Goal: Information Seeking & Learning: Understand process/instructions

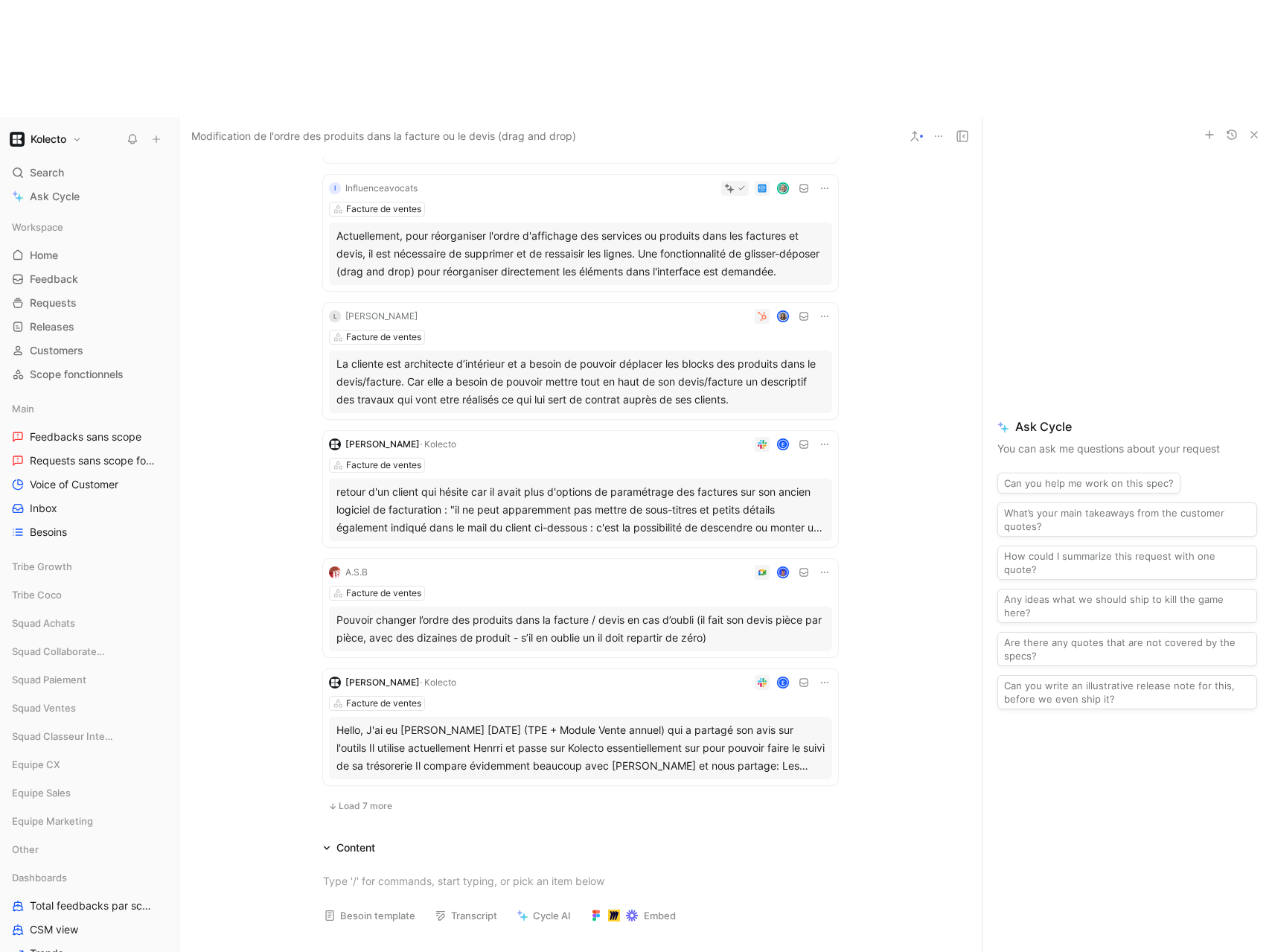
scroll to position [660, 0]
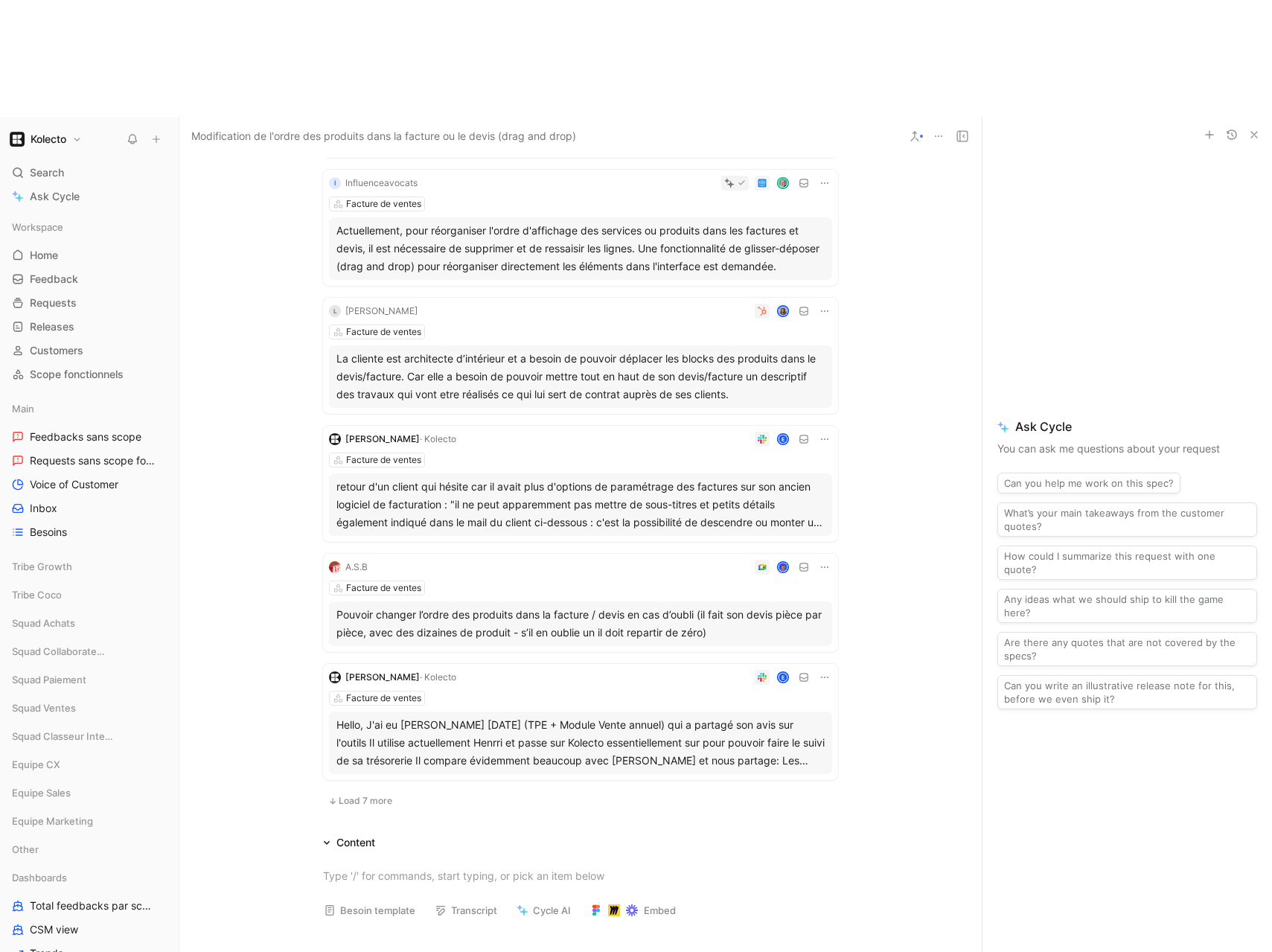
click at [347, 792] on button "Load 7 more" at bounding box center [360, 800] width 75 height 18
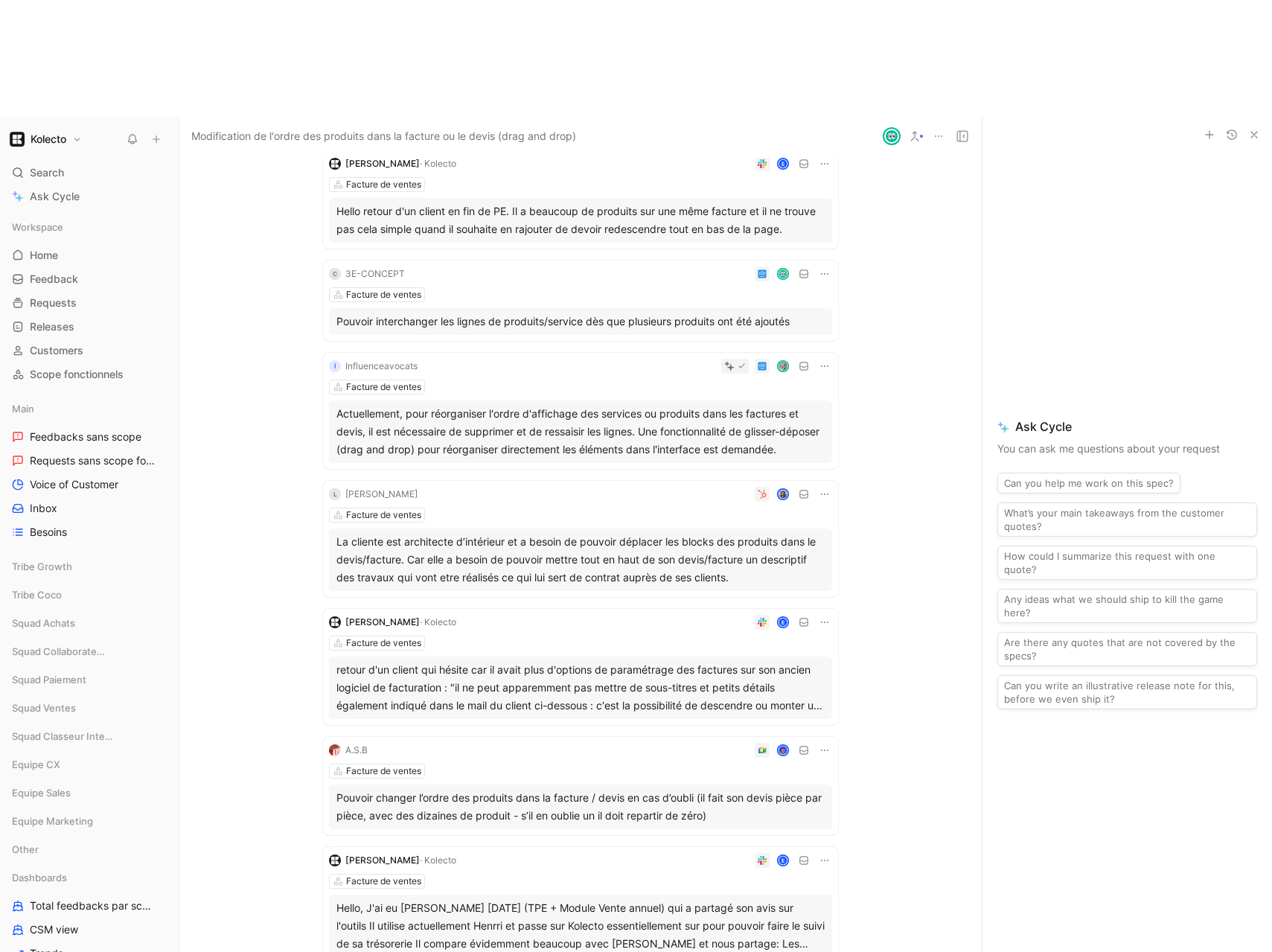
scroll to position [0, 0]
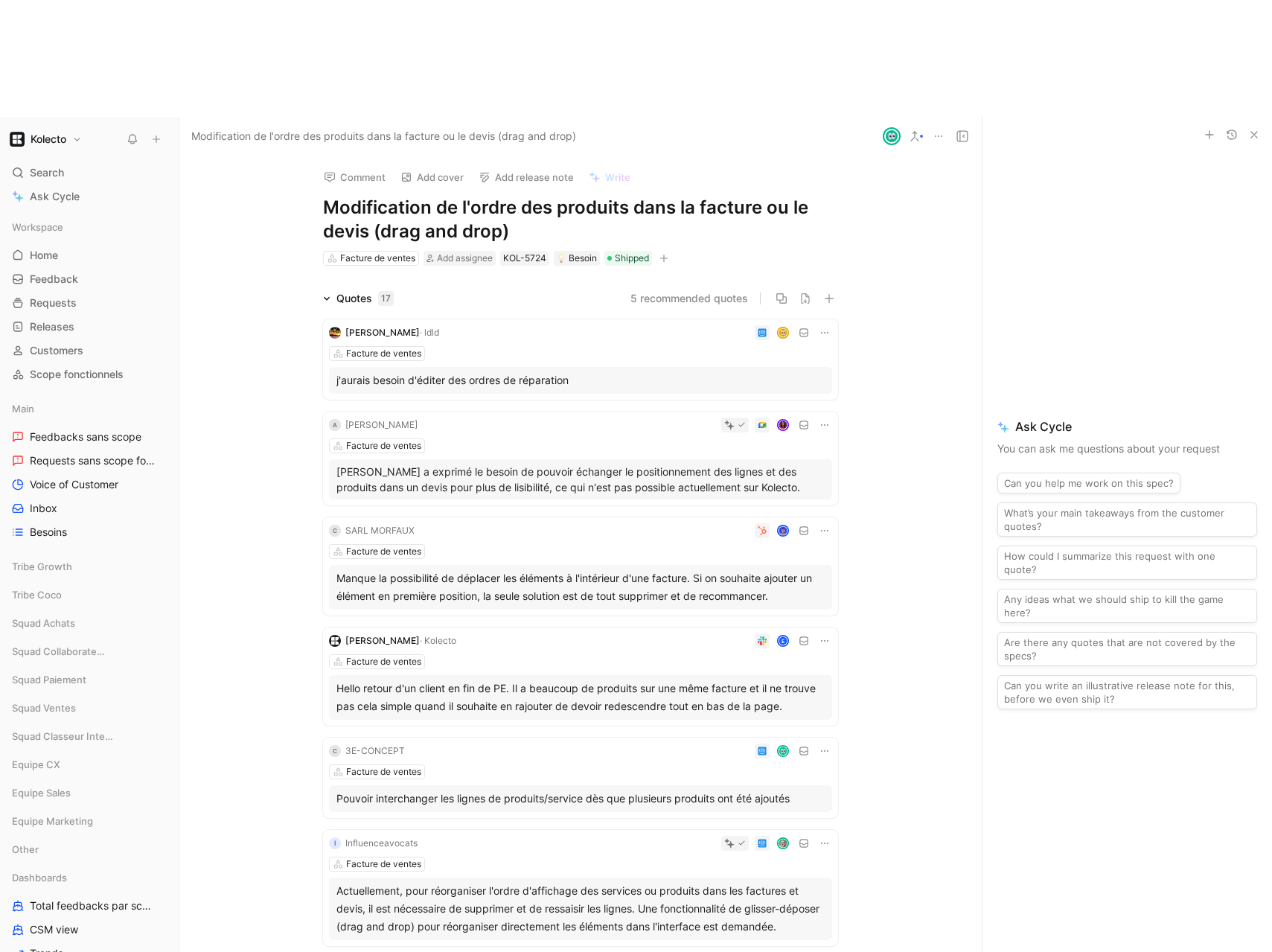
click at [603, 371] on div "j'aurais besoin d'éditer des ordres de réparation" at bounding box center [580, 380] width 489 height 18
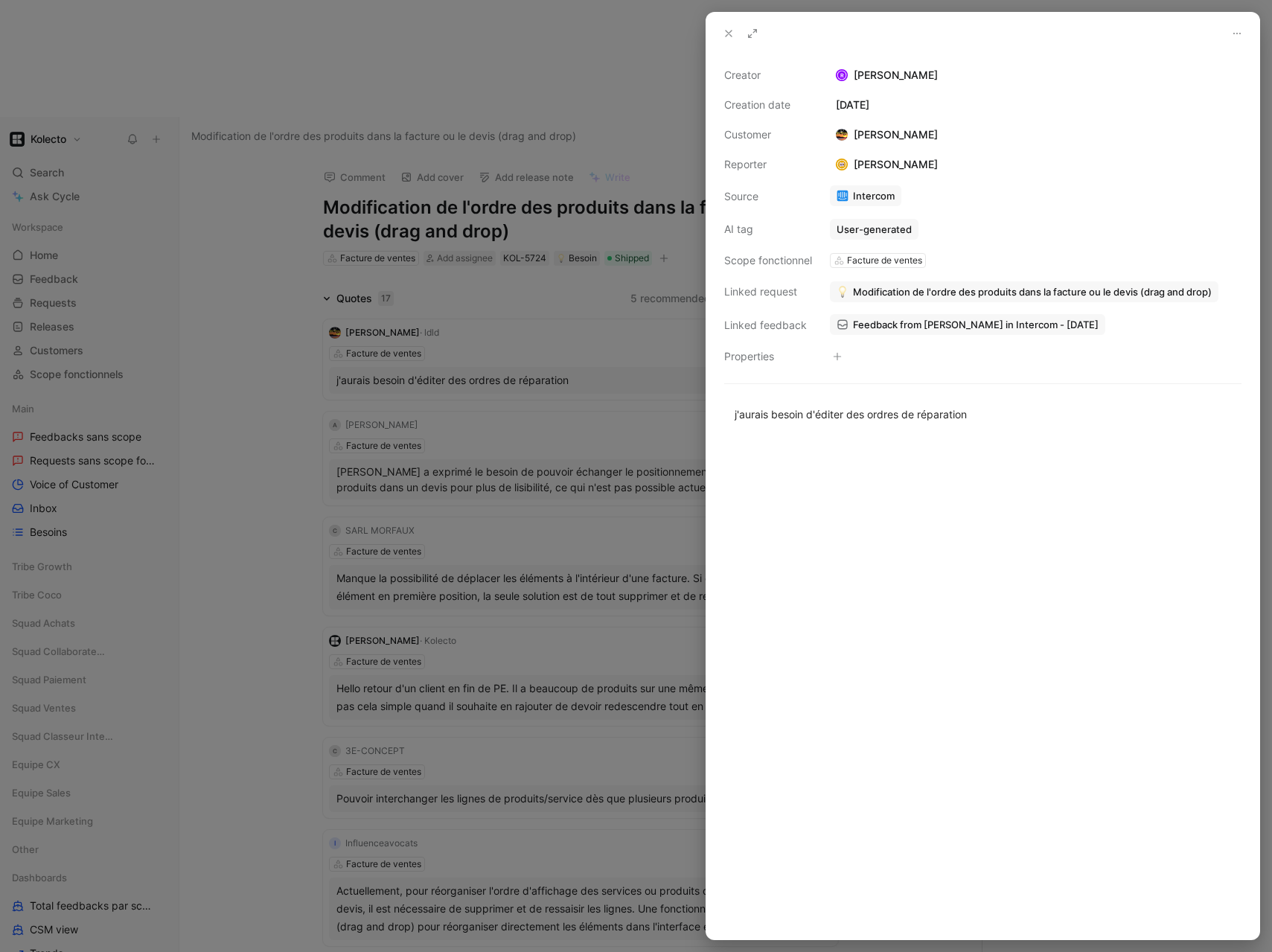
click at [557, 310] on div at bounding box center [636, 476] width 1272 height 952
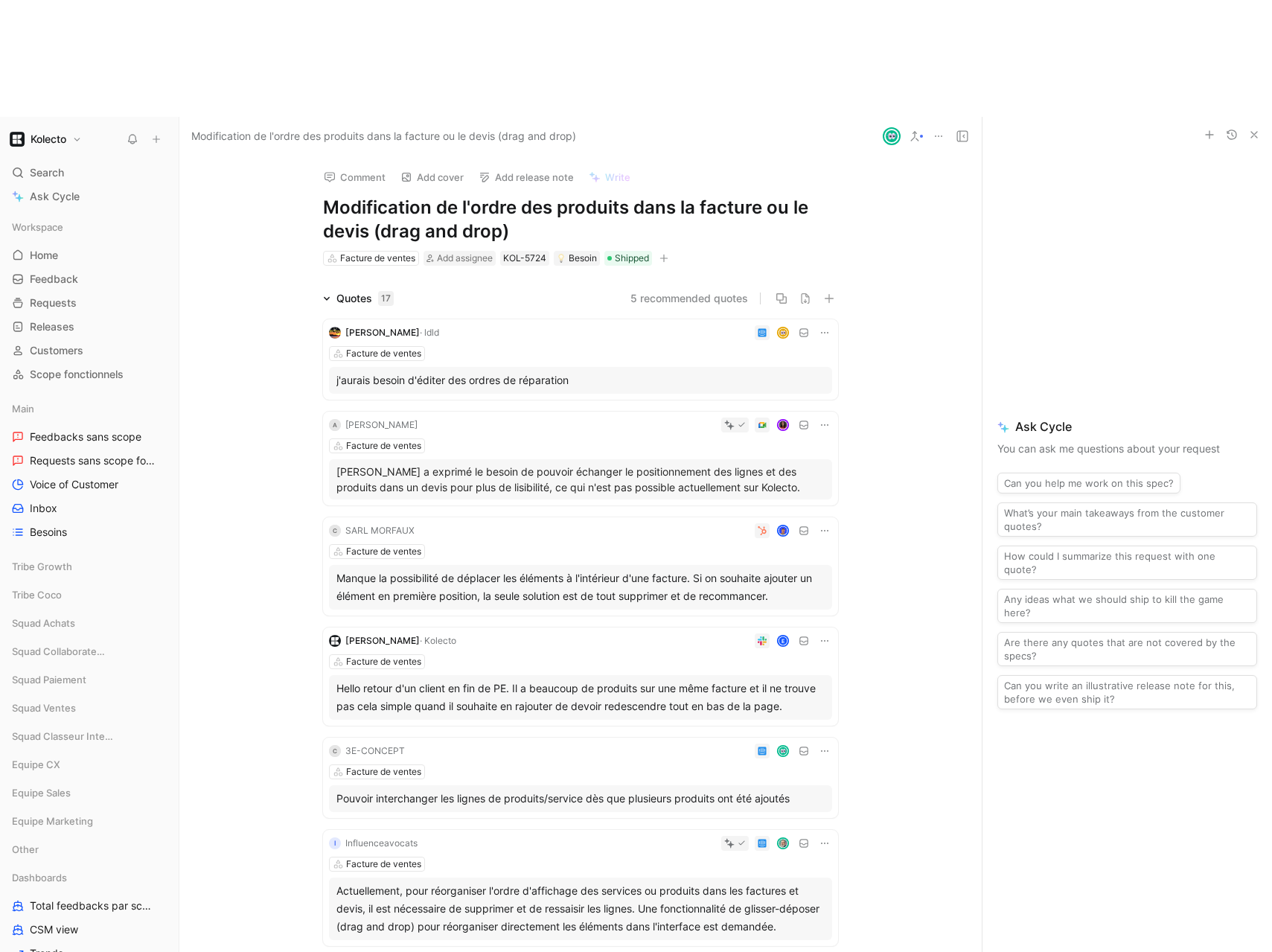
click at [540, 367] on div "j'aurais besoin d'éditer des ordres de réparation" at bounding box center [580, 380] width 503 height 26
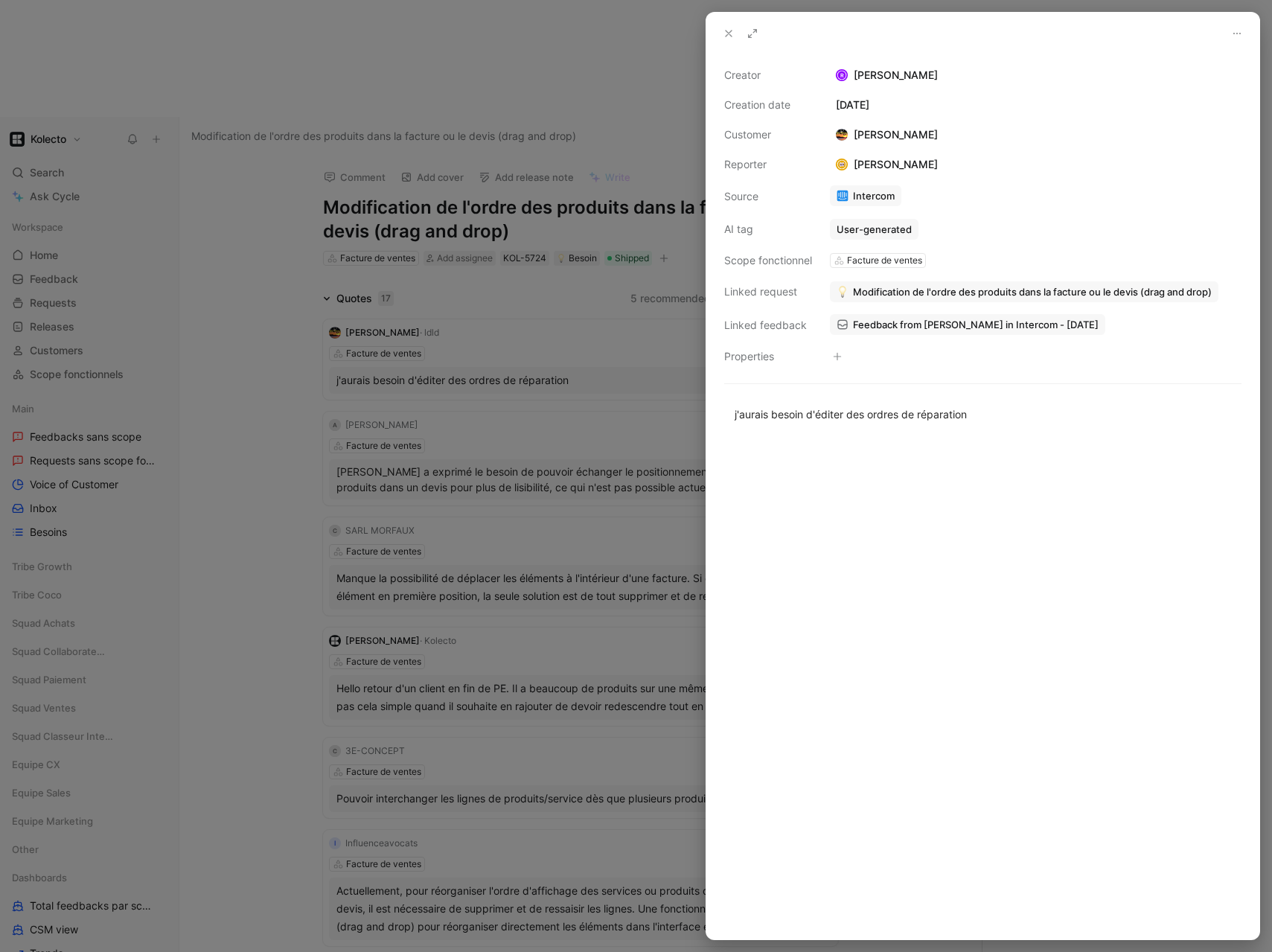
click at [559, 348] on div at bounding box center [636, 476] width 1272 height 952
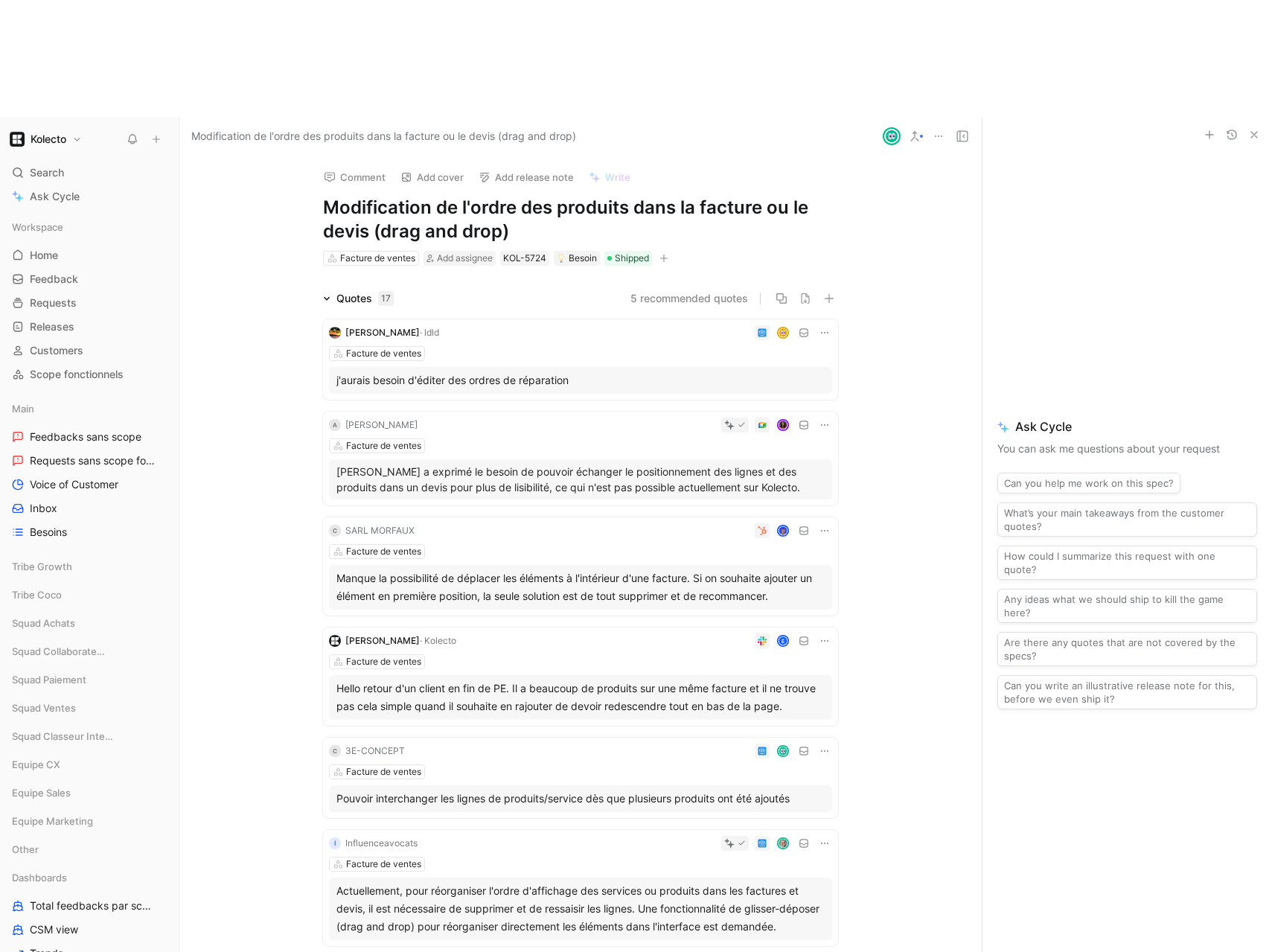
click at [541, 438] on div "Facture de ventes" at bounding box center [580, 445] width 503 height 15
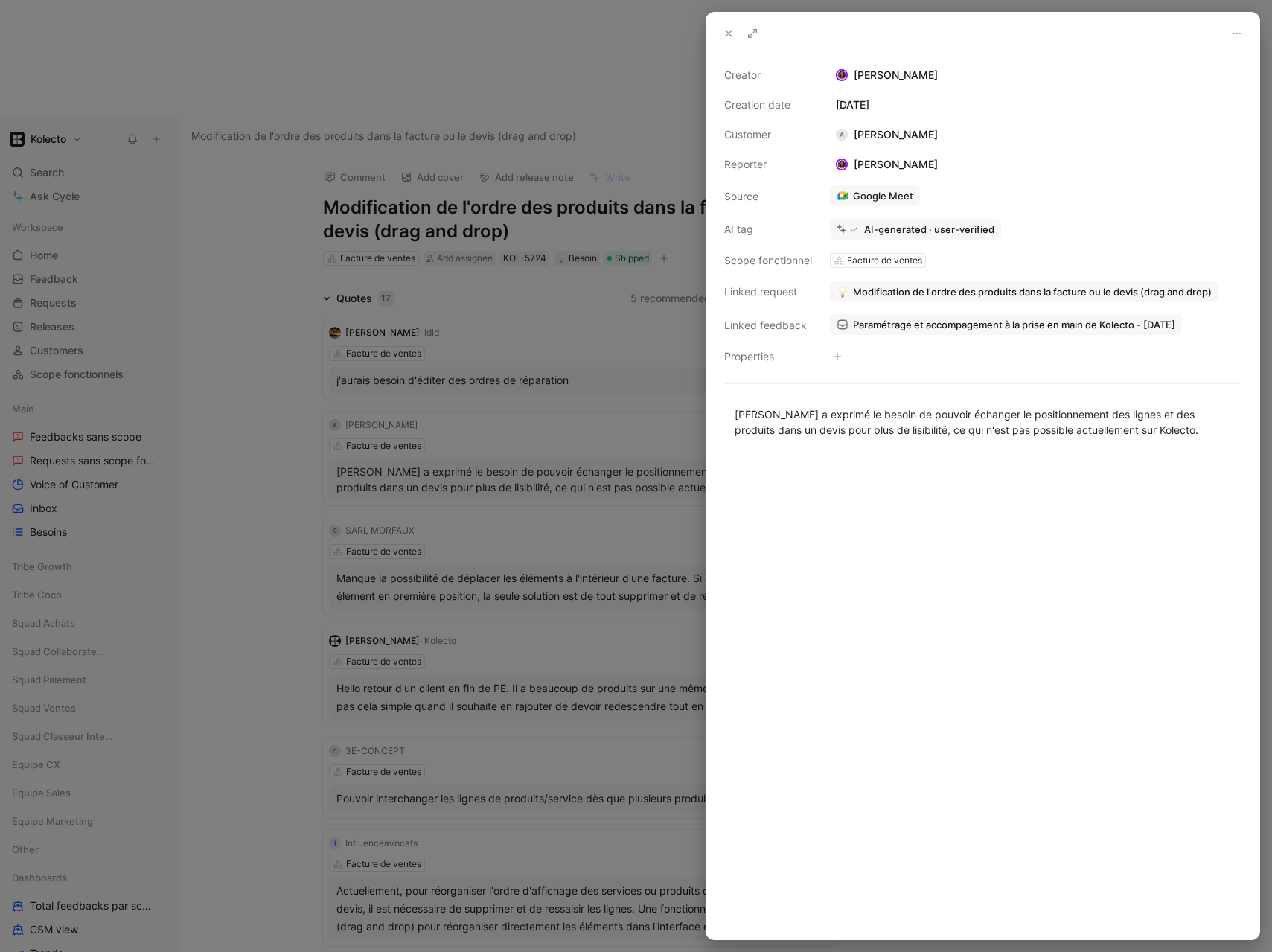
click at [878, 135] on div "A [PERSON_NAME]" at bounding box center [887, 135] width 114 height 18
click at [902, 133] on div "A [PERSON_NAME]" at bounding box center [887, 135] width 114 height 18
click at [852, 133] on div "A [PERSON_NAME]" at bounding box center [887, 135] width 114 height 18
click at [524, 404] on div at bounding box center [636, 476] width 1272 height 952
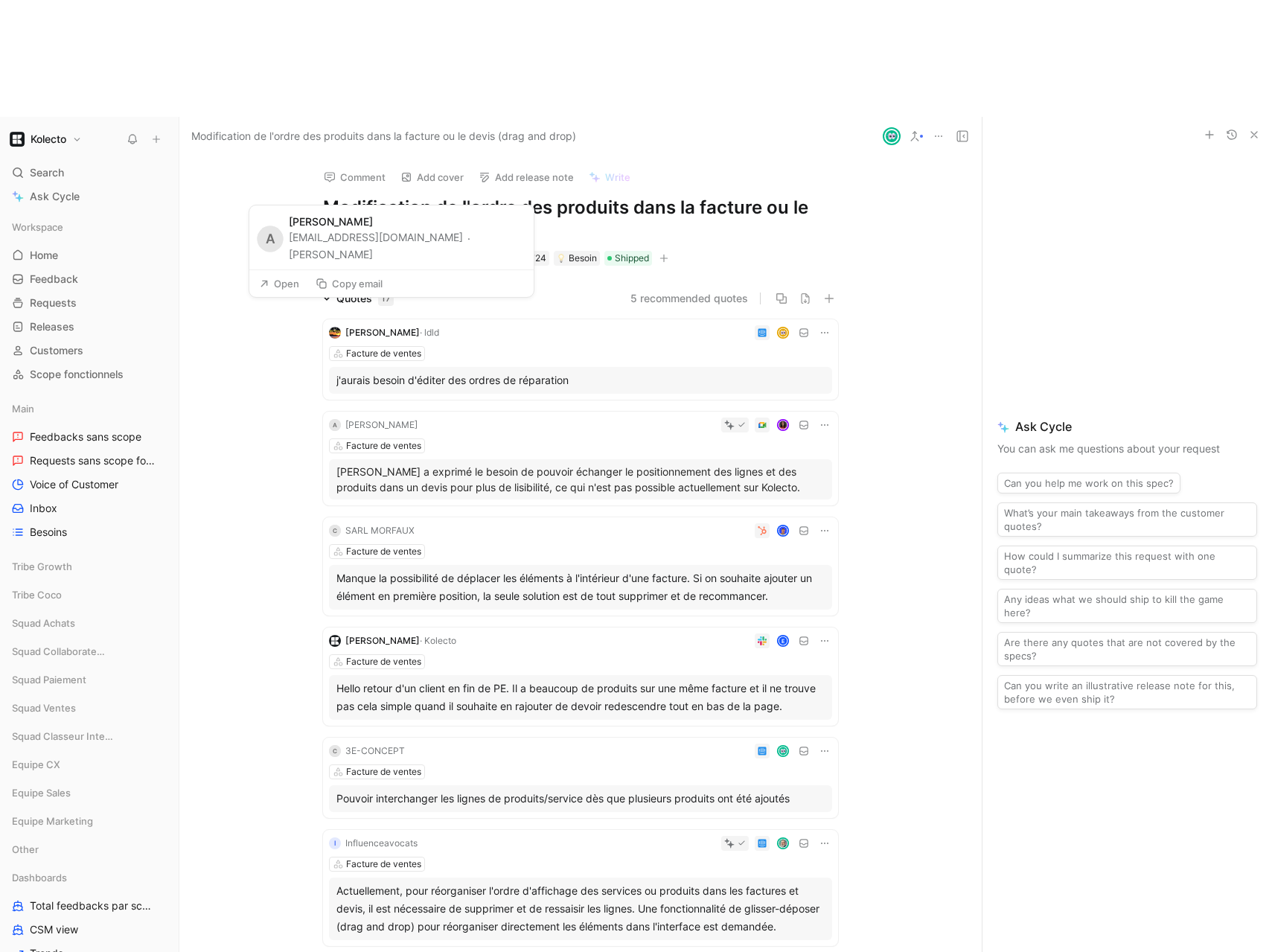
click at [366, 280] on button "Copy email" at bounding box center [349, 283] width 80 height 21
click at [336, 524] on div "C" at bounding box center [335, 530] width 12 height 12
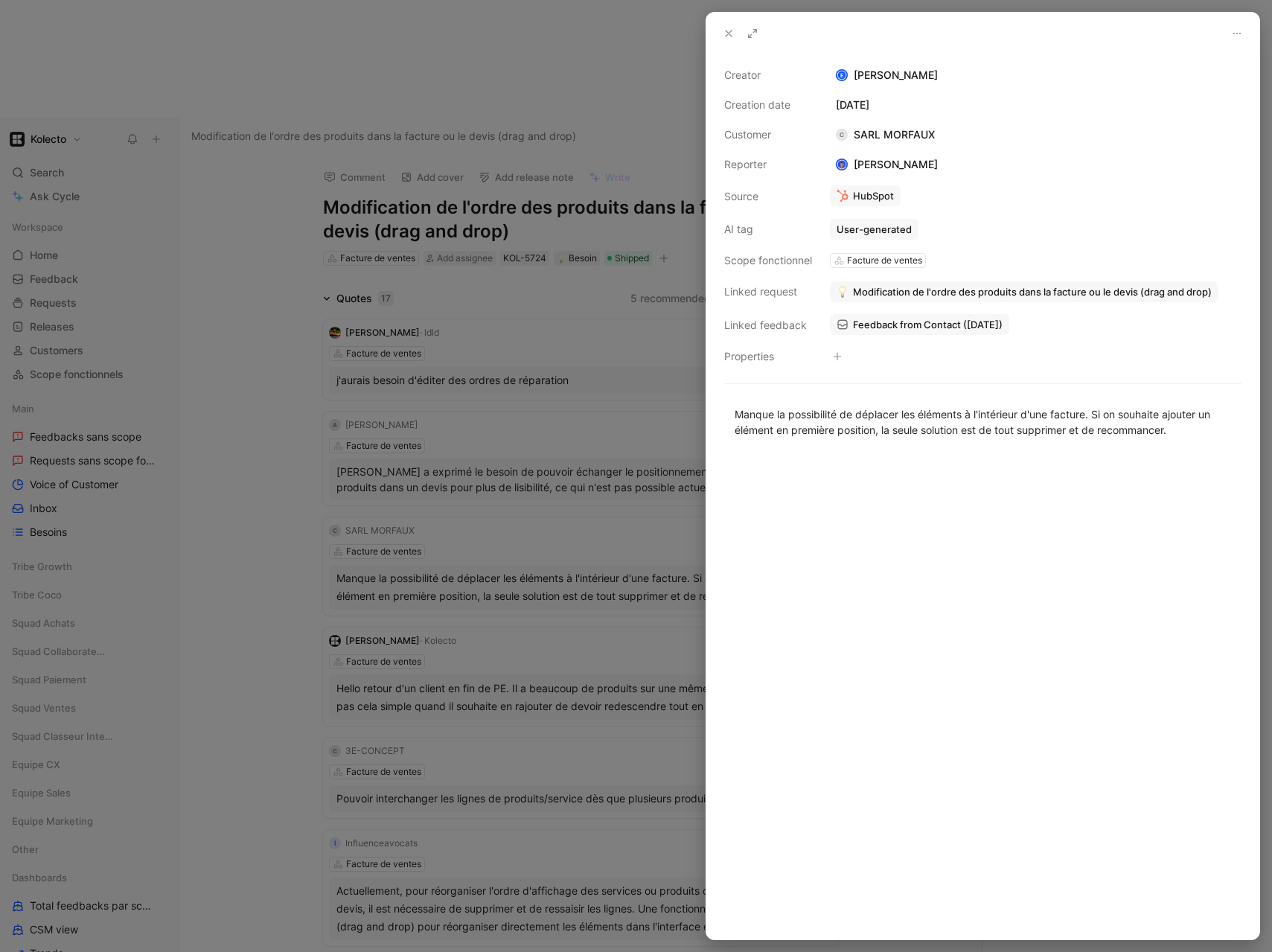
click at [308, 430] on div at bounding box center [636, 476] width 1272 height 952
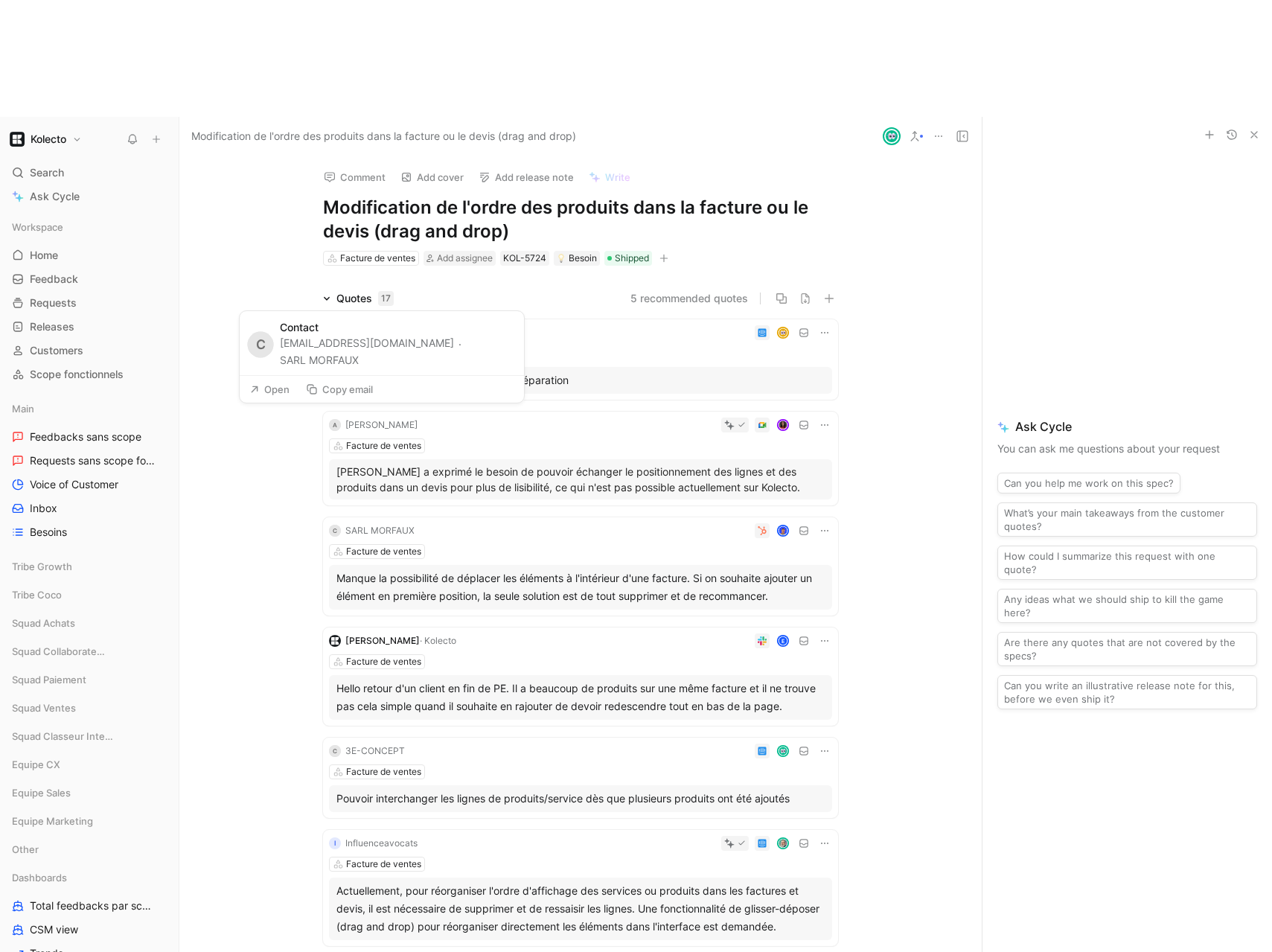
click at [361, 394] on button "Copy email" at bounding box center [339, 389] width 80 height 21
click at [452, 679] on div "Hello retour d'un client en fin de PE. Il a beaucoup de produits sur une même f…" at bounding box center [580, 697] width 489 height 36
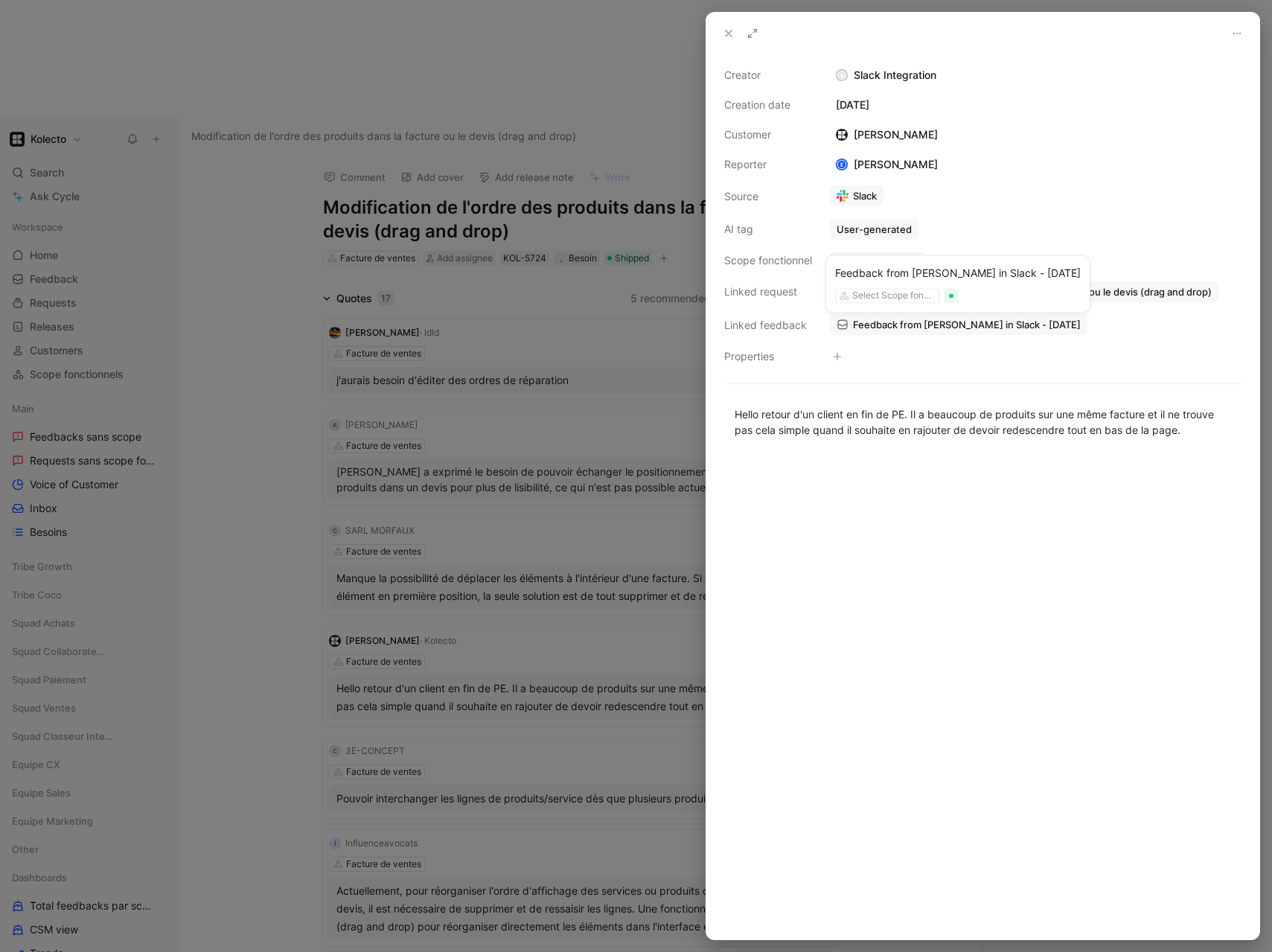
click at [892, 319] on span "Feedback from [PERSON_NAME] in Slack - [DATE]" at bounding box center [966, 324] width 228 height 13
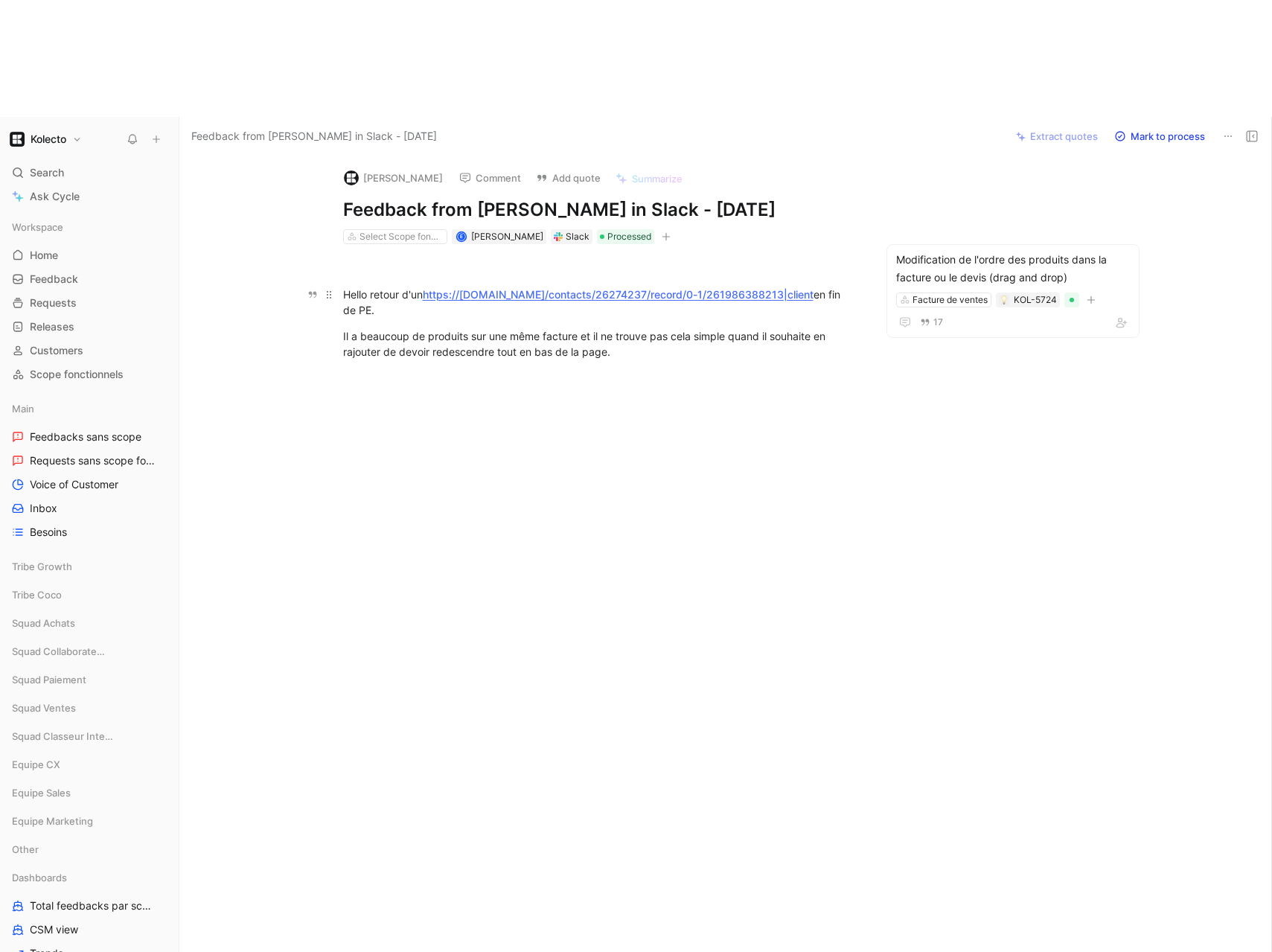
click at [498, 288] on link "https://[DOMAIN_NAME]/contacts/26274237/record/0-1/261986388213|client" at bounding box center [618, 294] width 391 height 12
click at [284, 278] on div "Hello retour d'un https://[DOMAIN_NAME]/contacts/26274237/record/0-1/2619863882…" at bounding box center [601, 323] width 780 height 158
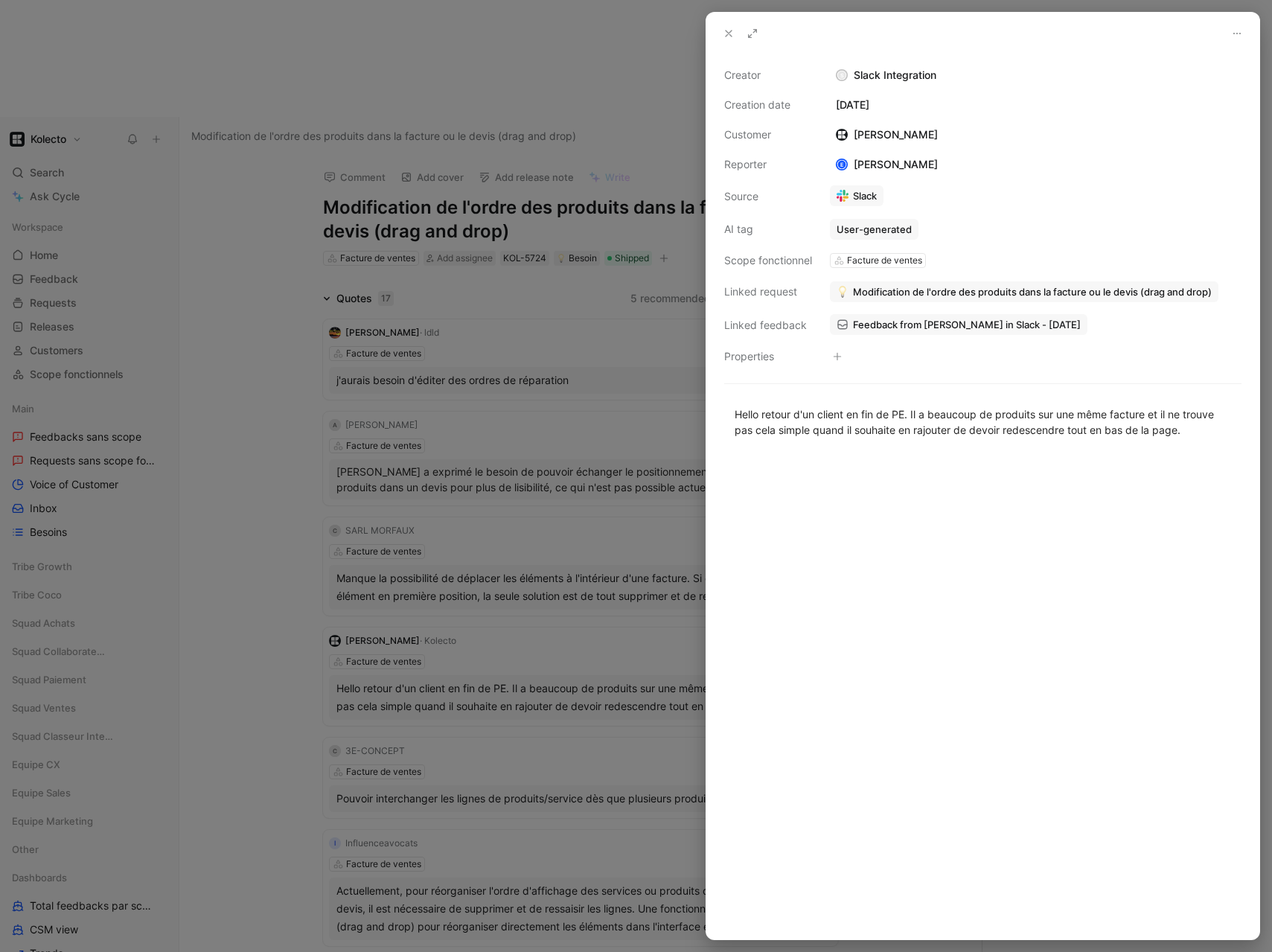
click at [182, 356] on div at bounding box center [636, 476] width 1272 height 952
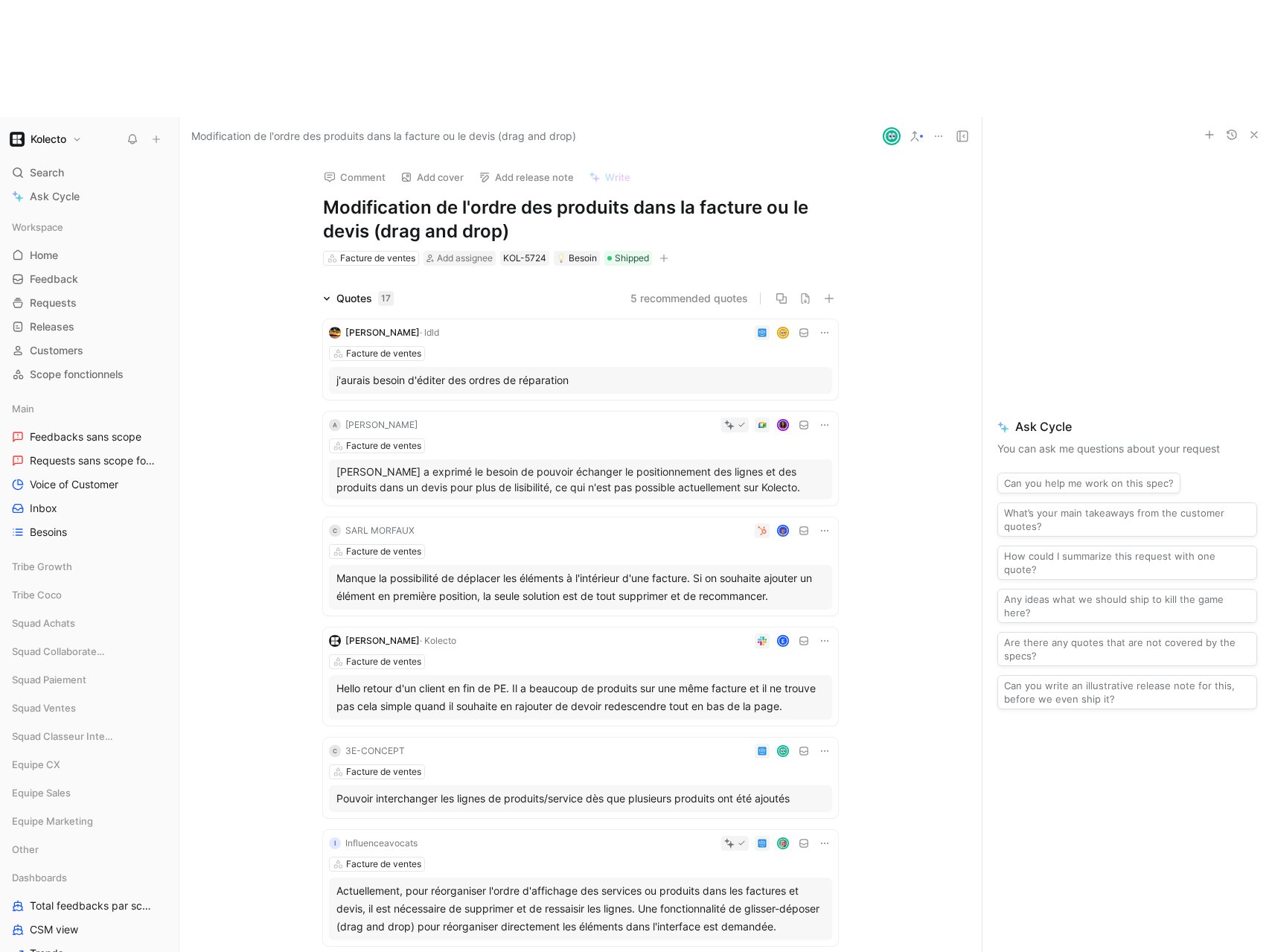
click at [411, 744] on div at bounding box center [621, 751] width 421 height 15
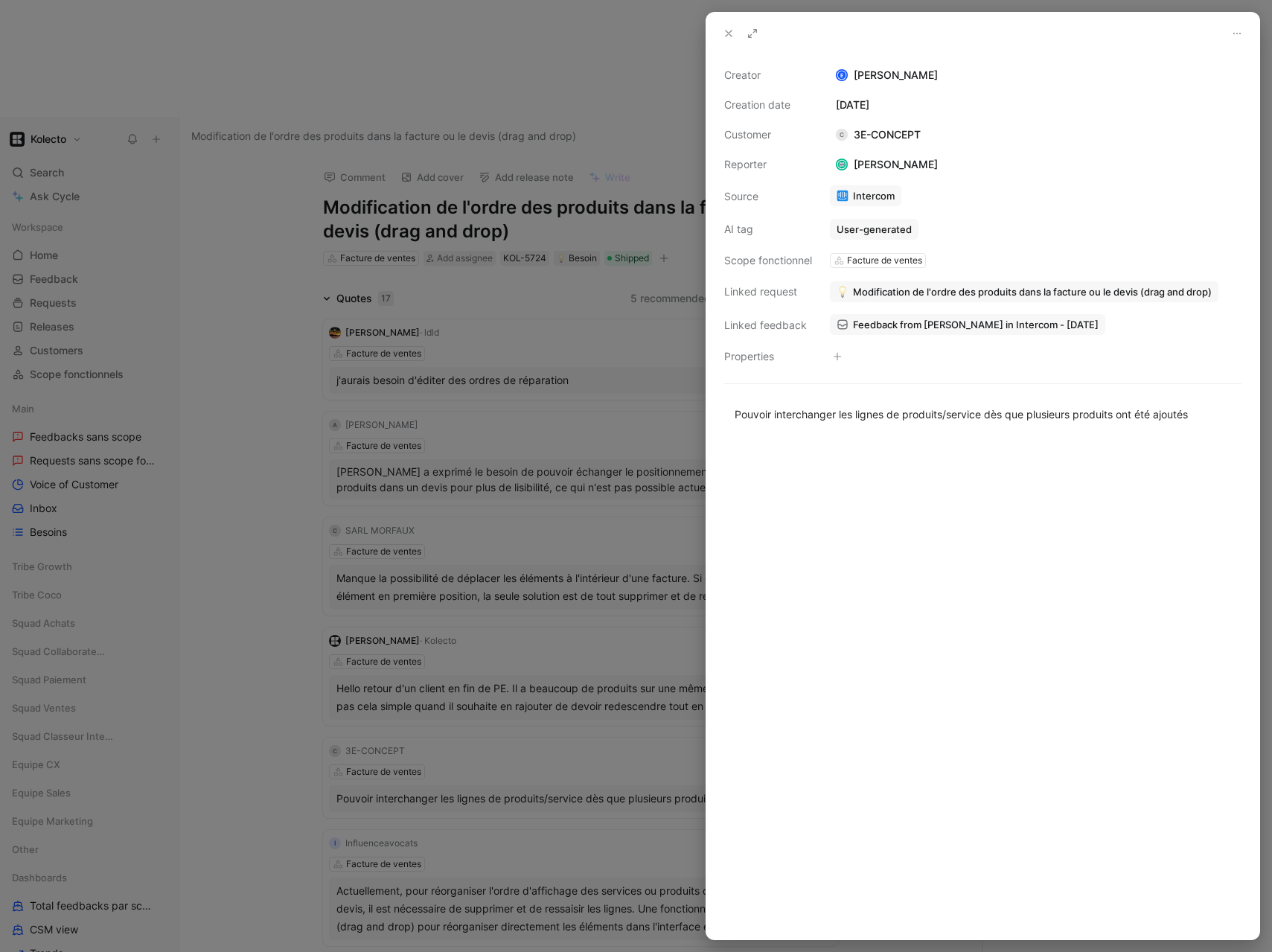
click at [198, 637] on div at bounding box center [636, 476] width 1272 height 952
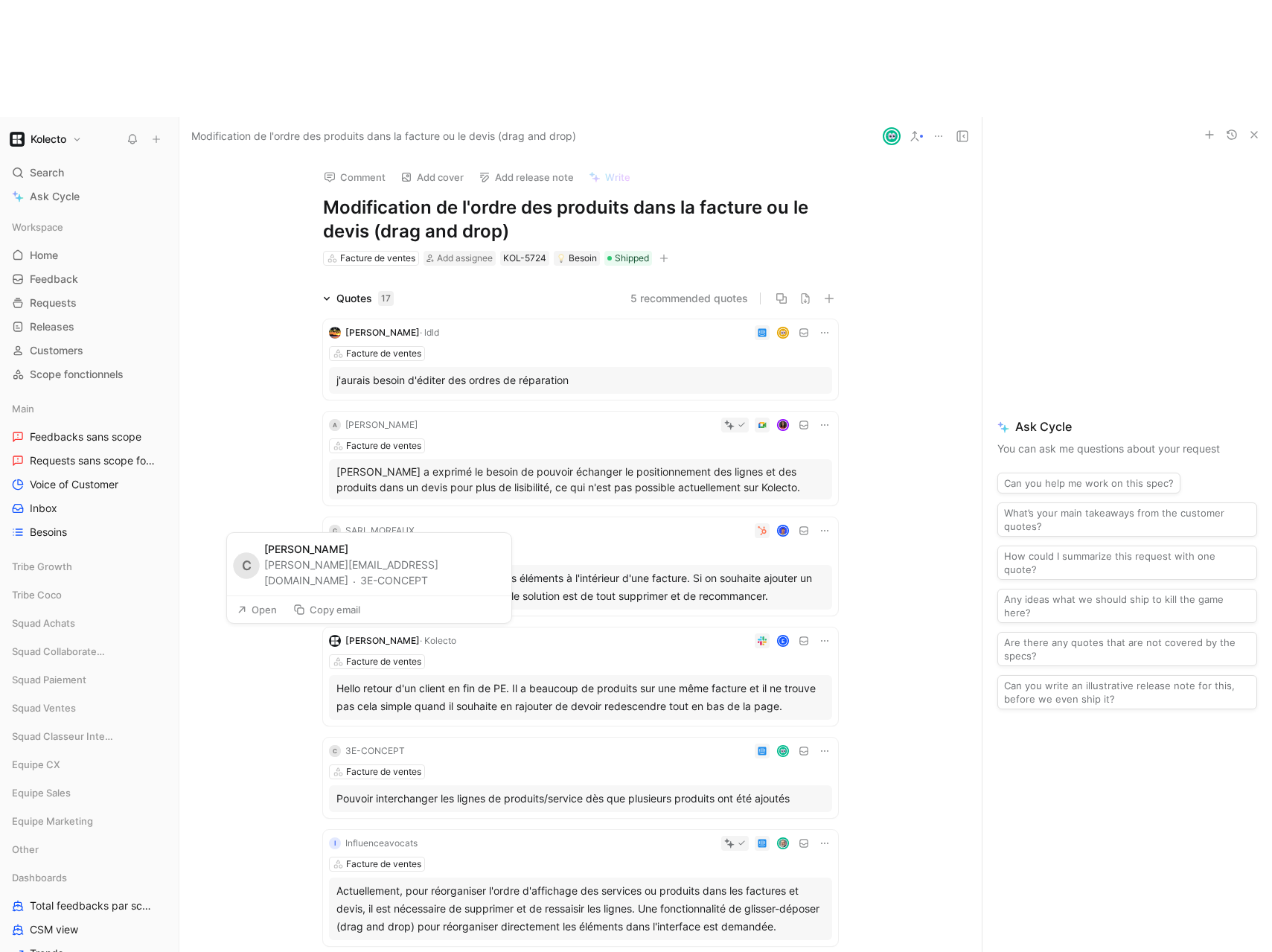
click at [333, 609] on button "Copy email" at bounding box center [326, 609] width 80 height 21
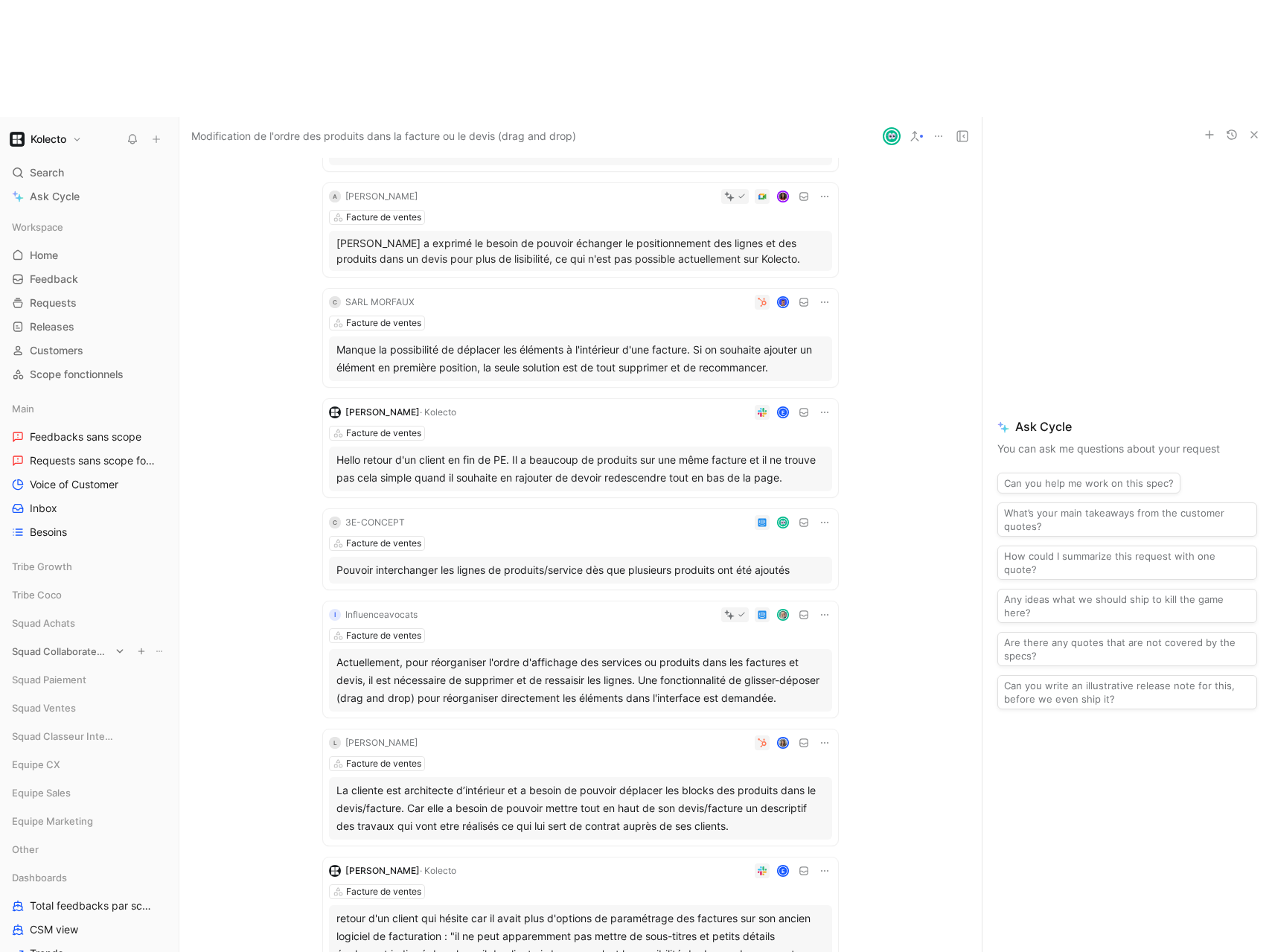
scroll to position [232, 0]
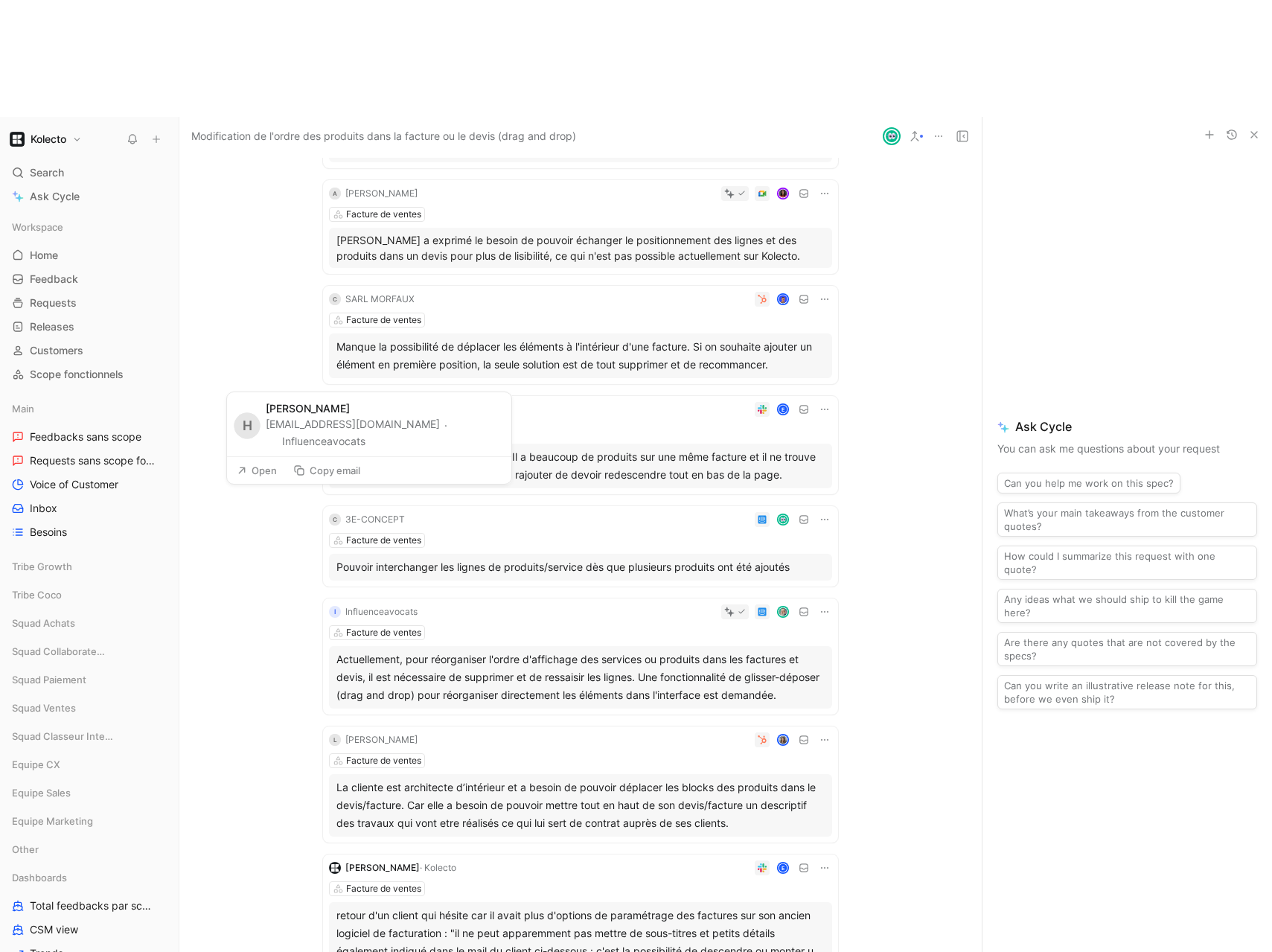
click at [335, 468] on button "Copy email" at bounding box center [326, 470] width 80 height 21
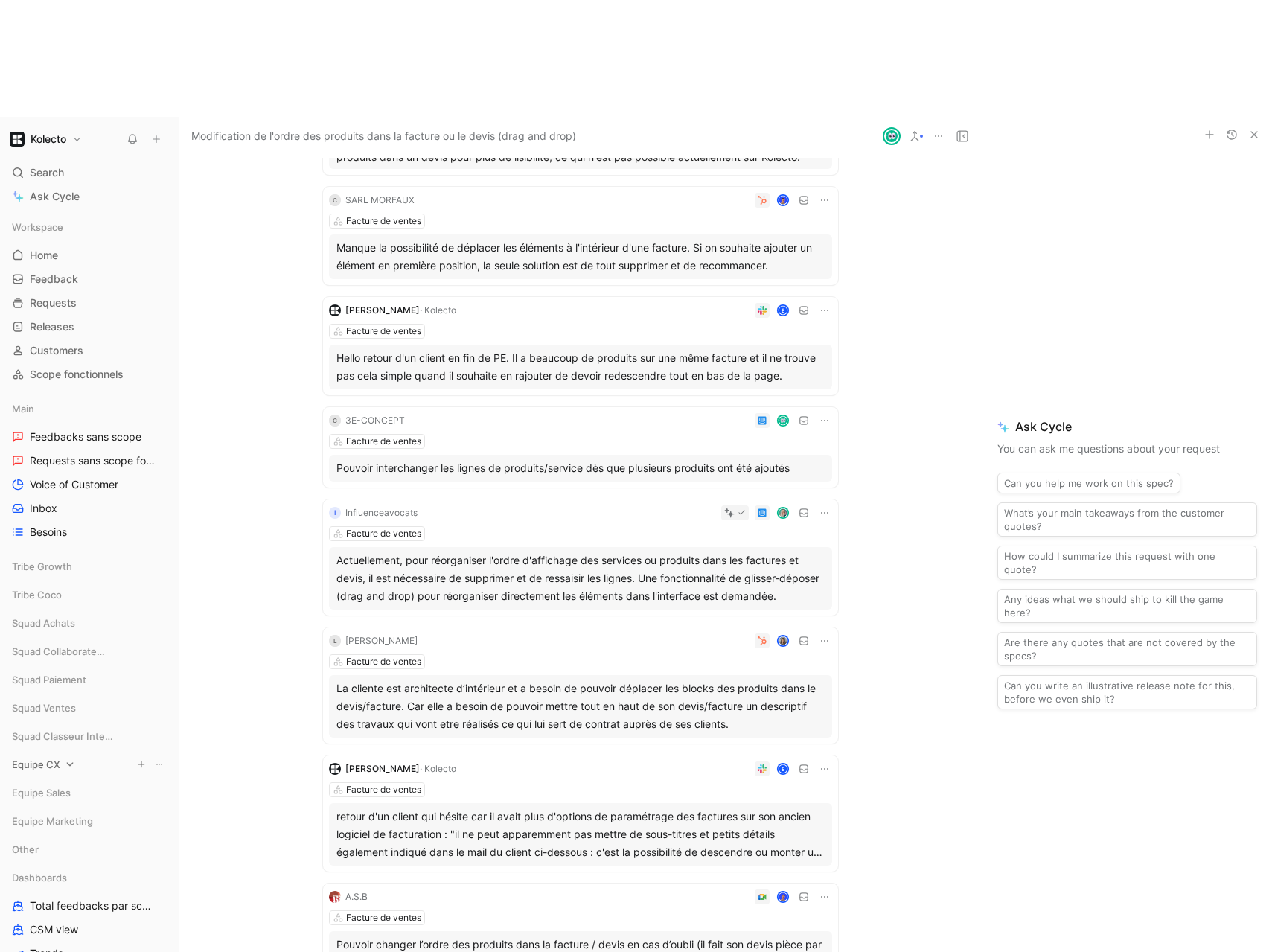
scroll to position [366, 0]
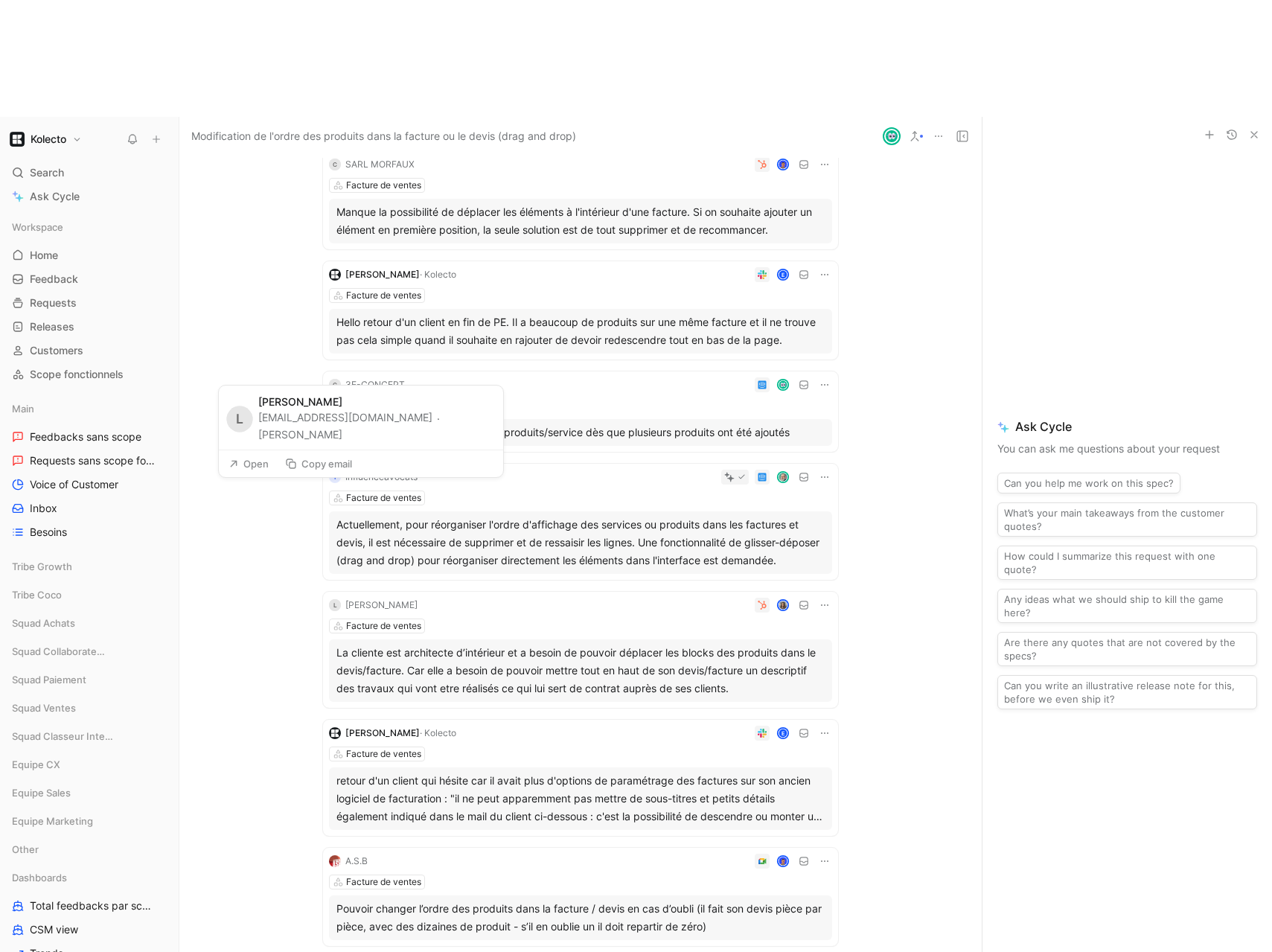
click at [304, 461] on button "Copy email" at bounding box center [318, 464] width 80 height 21
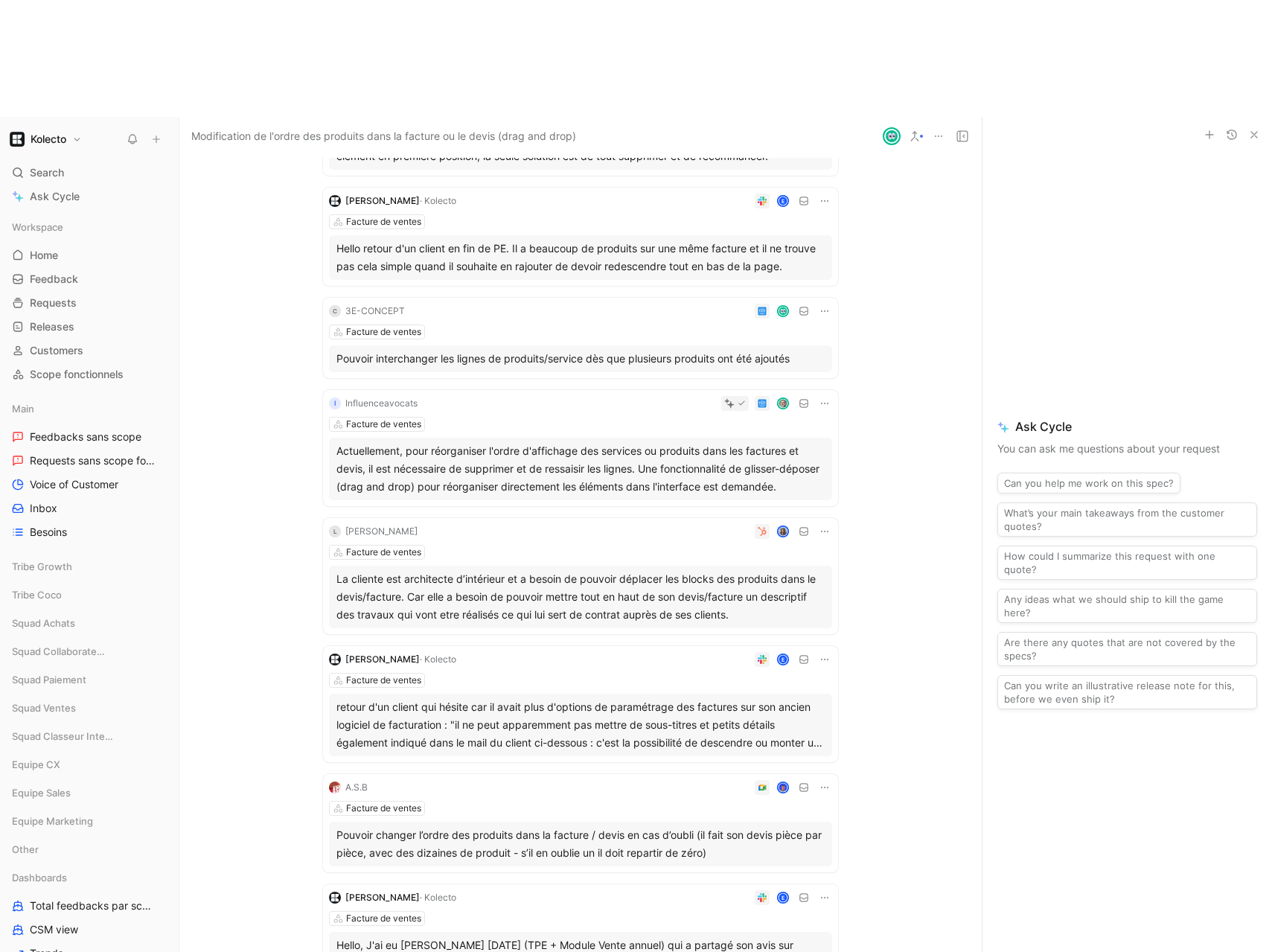
scroll to position [446, 0]
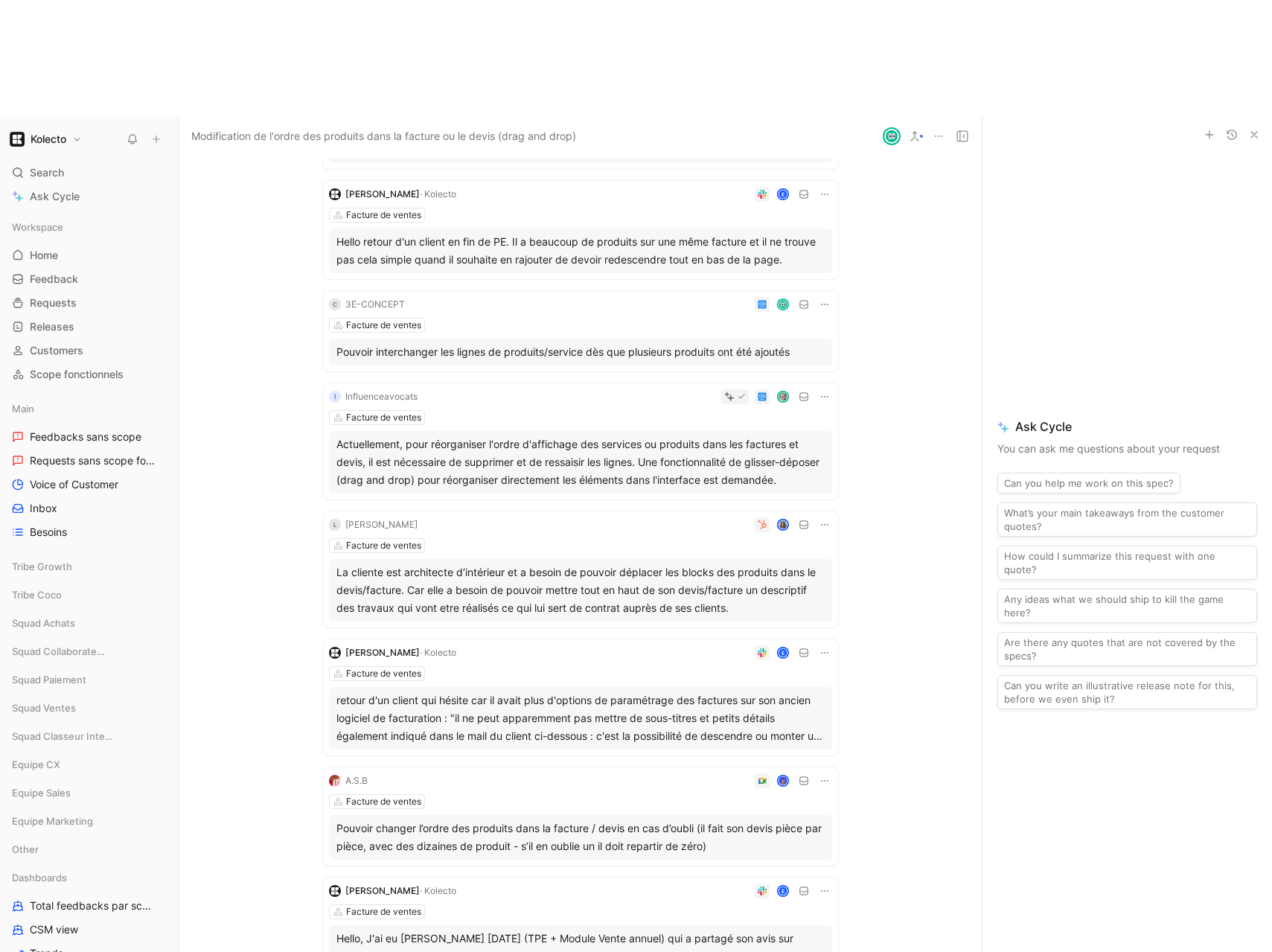
click at [537, 666] on div "Facture de ventes" at bounding box center [580, 673] width 503 height 15
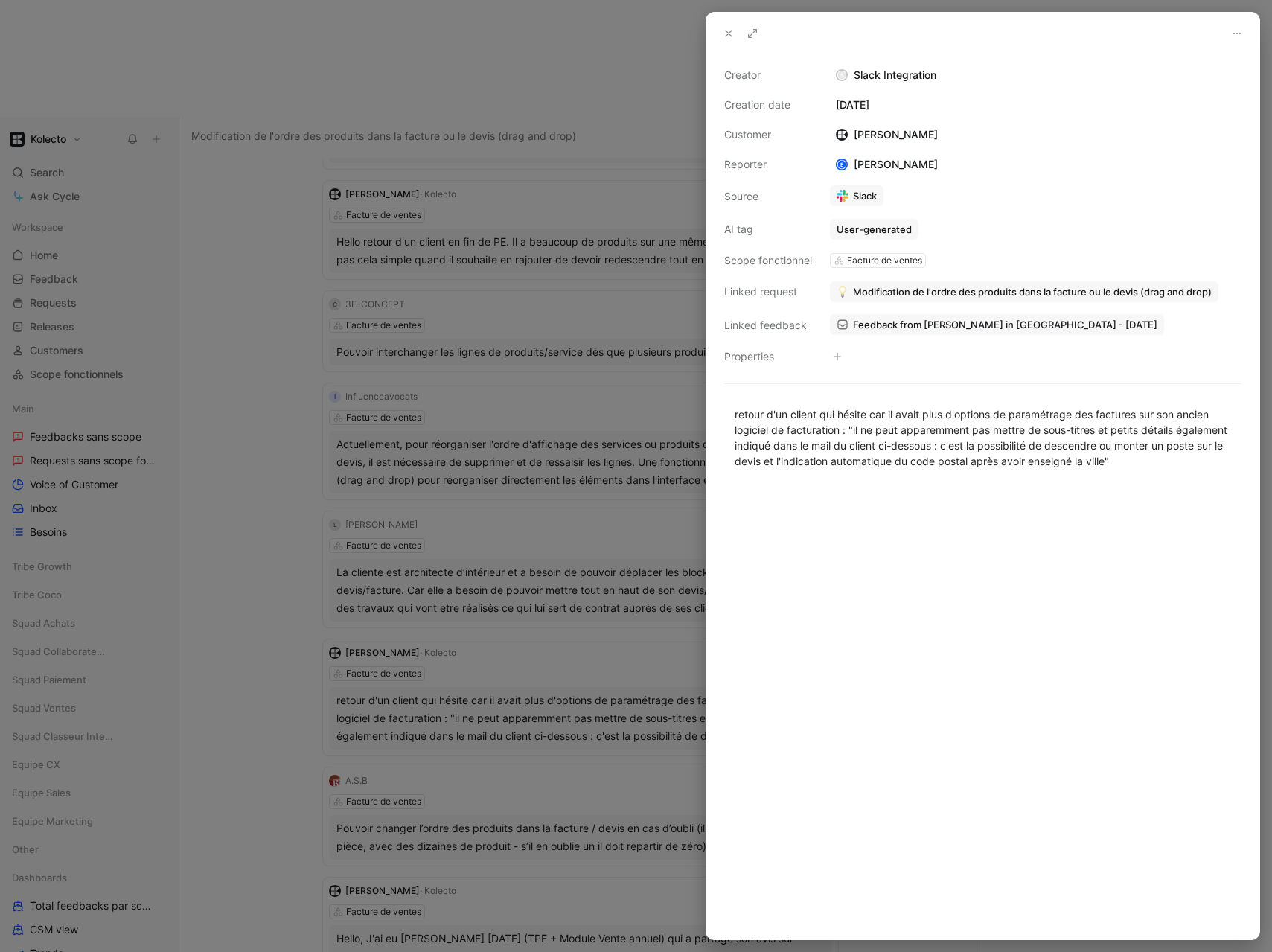
click at [266, 604] on div at bounding box center [636, 476] width 1272 height 952
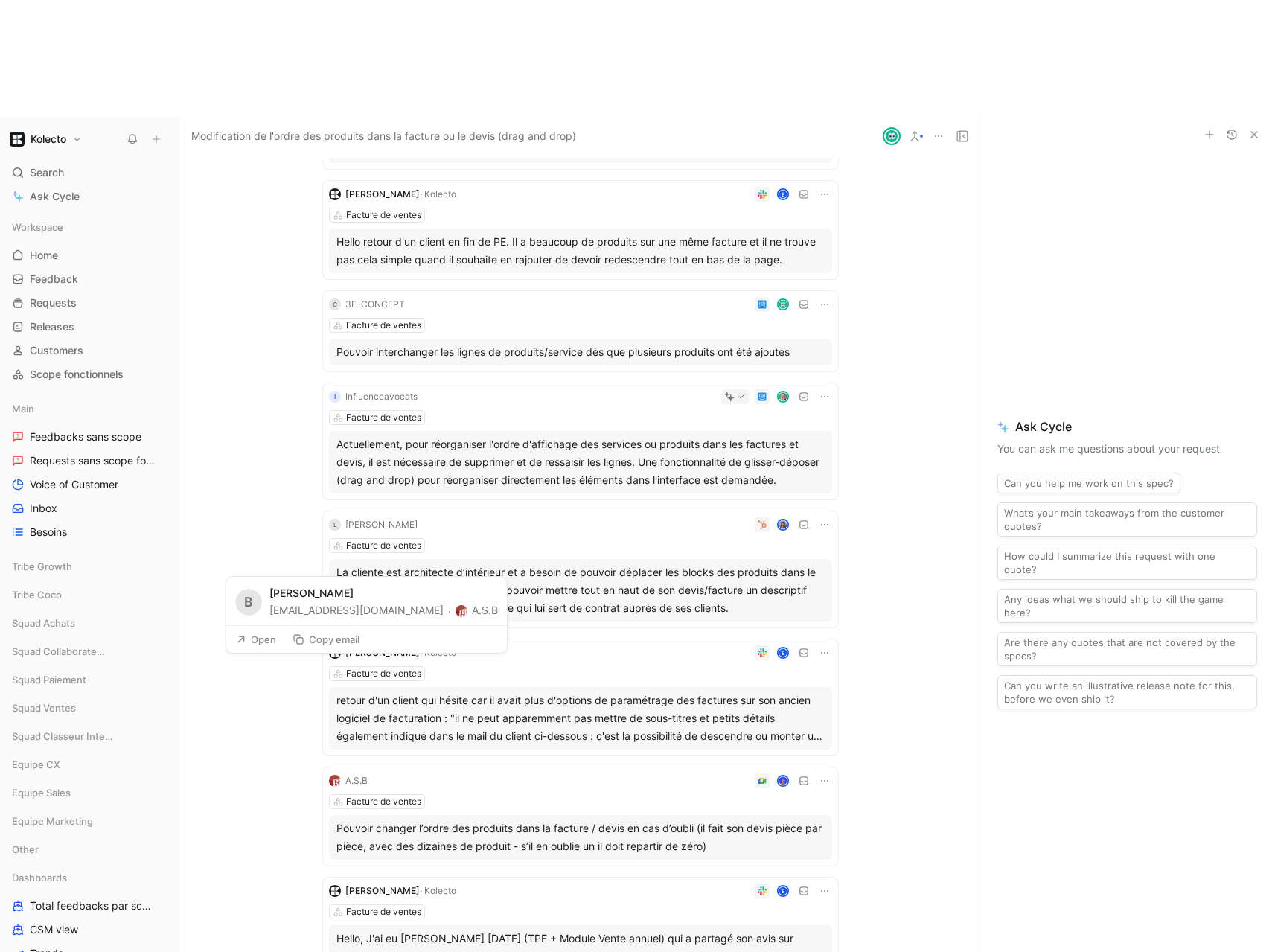
click at [335, 635] on button "Copy email" at bounding box center [325, 639] width 80 height 21
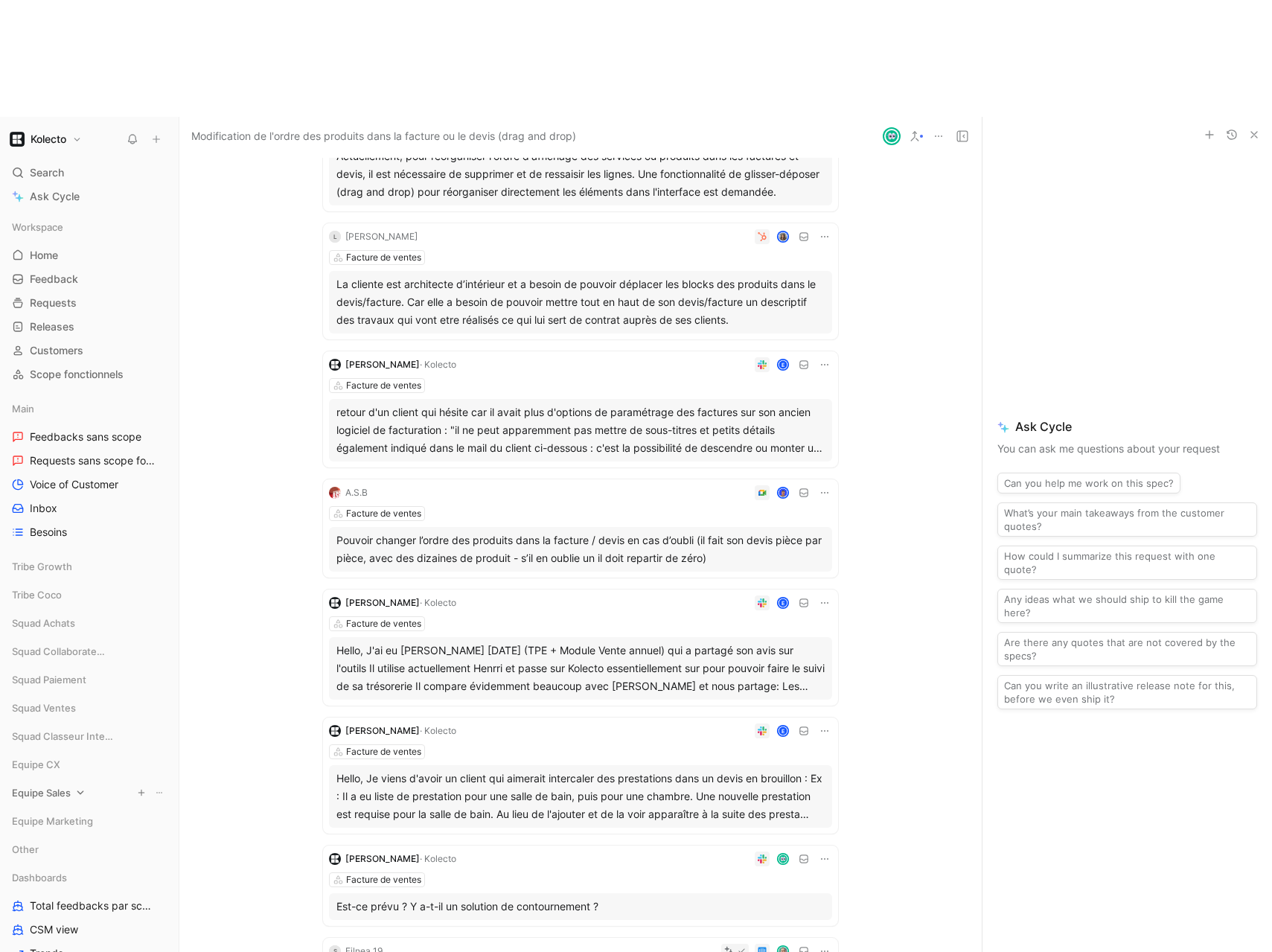
scroll to position [733, 0]
click at [489, 617] on div "Facture de ventes" at bounding box center [580, 624] width 503 height 15
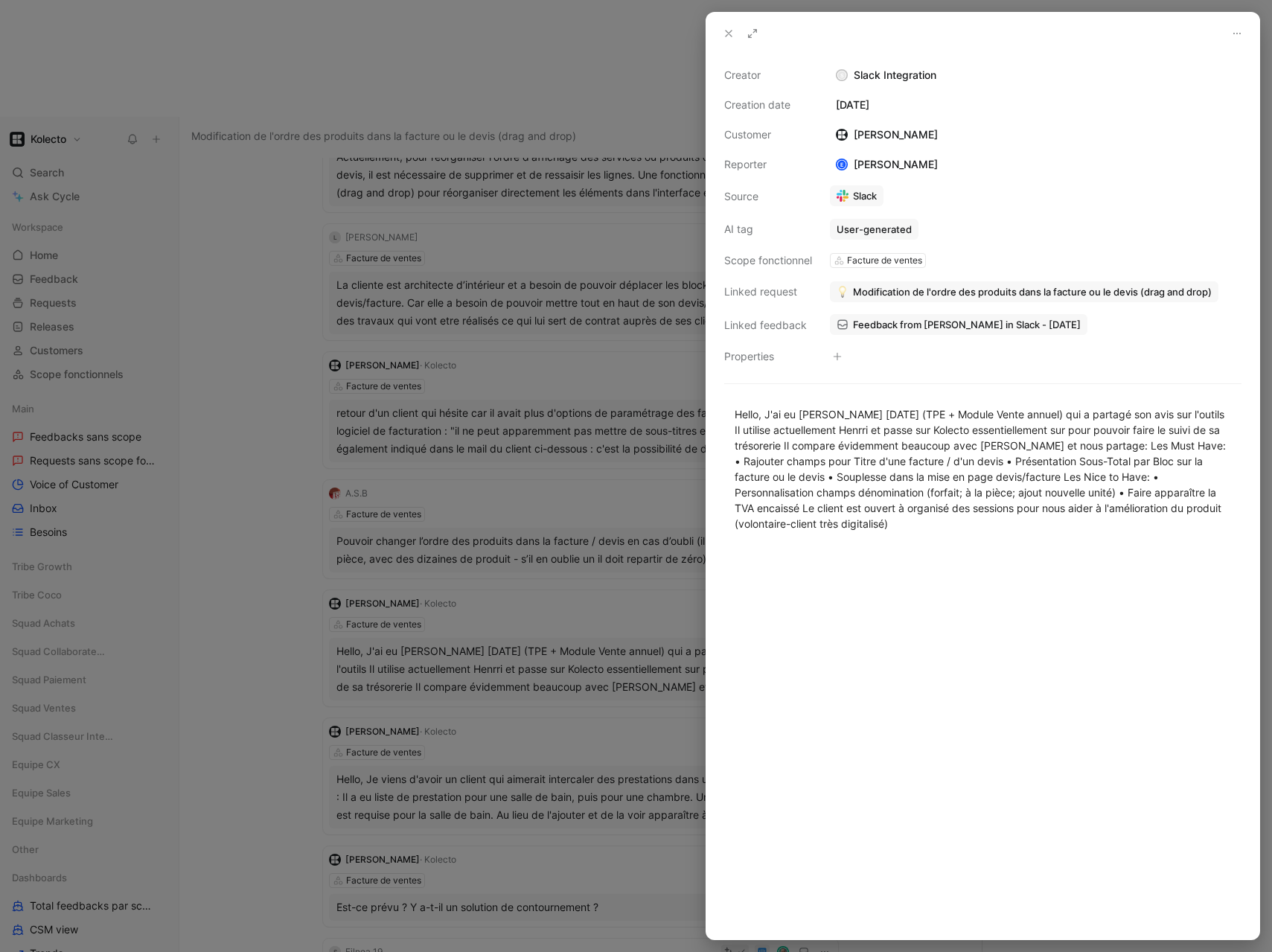
click at [215, 414] on div at bounding box center [636, 476] width 1272 height 952
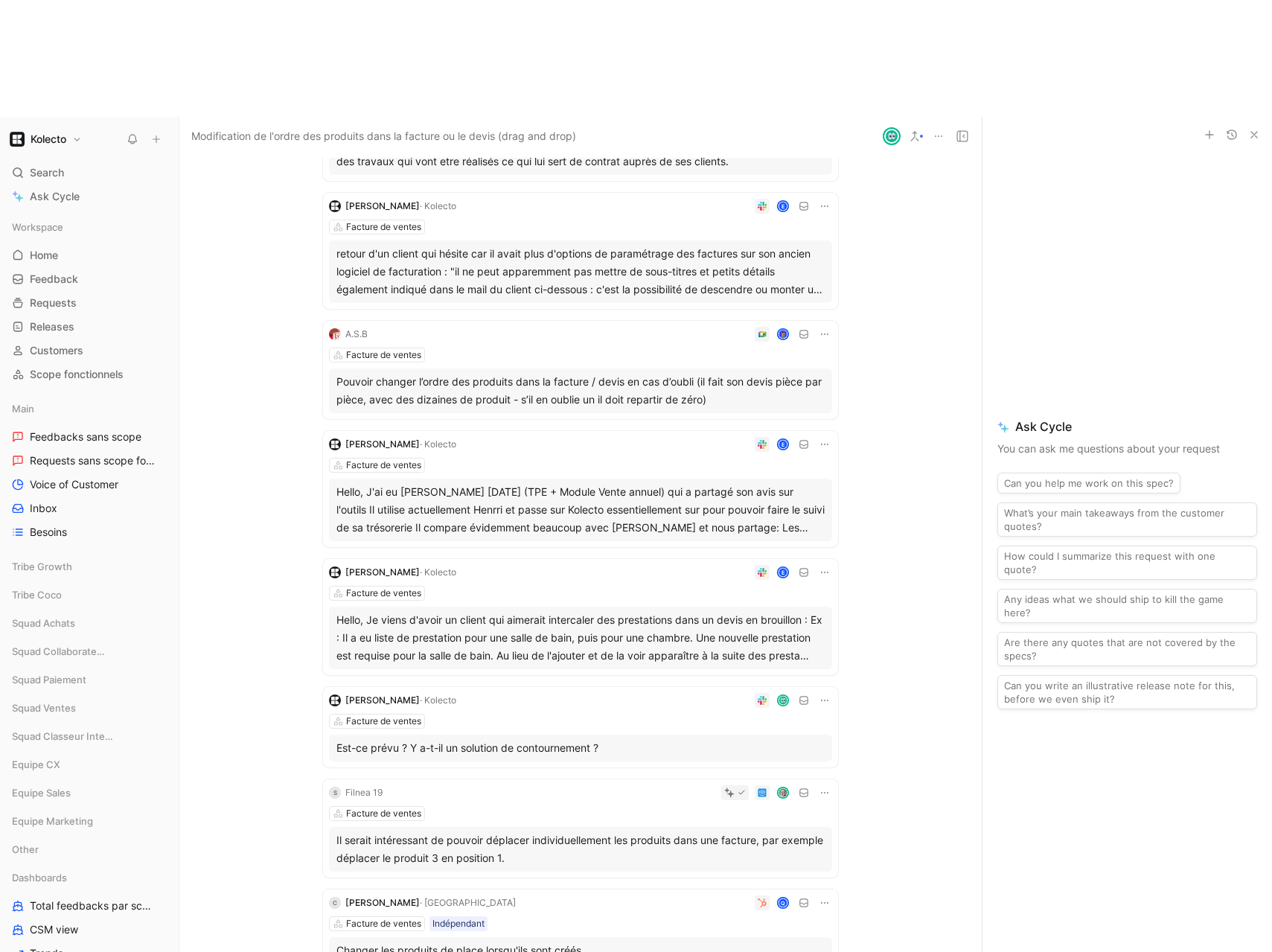
scroll to position [894, 0]
click at [590, 558] on div "[PERSON_NAME] · Kolecto E Facture de ventes Hello, Je viens d'avoir un client q…" at bounding box center [580, 615] width 515 height 116
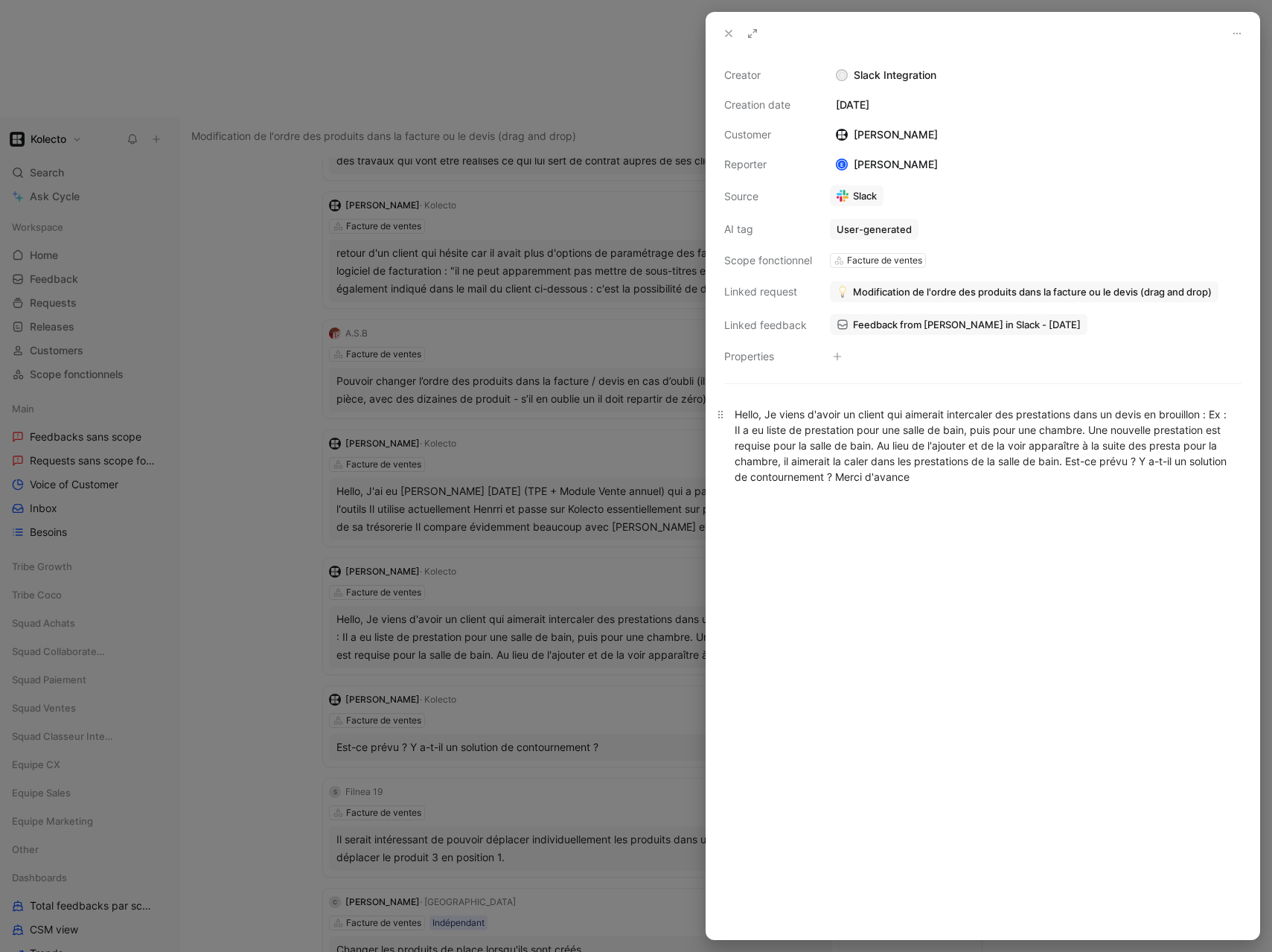
click at [889, 434] on div "Hello, Je viens d'avoir un client qui aimerait intercaler des prestations dans …" at bounding box center [983, 445] width 496 height 78
click at [858, 453] on div "Hello, Je viens d'avoir un client qui aimerait intercaler des prestations dans …" at bounding box center [983, 445] width 496 height 78
click at [511, 495] on div at bounding box center [636, 476] width 1272 height 952
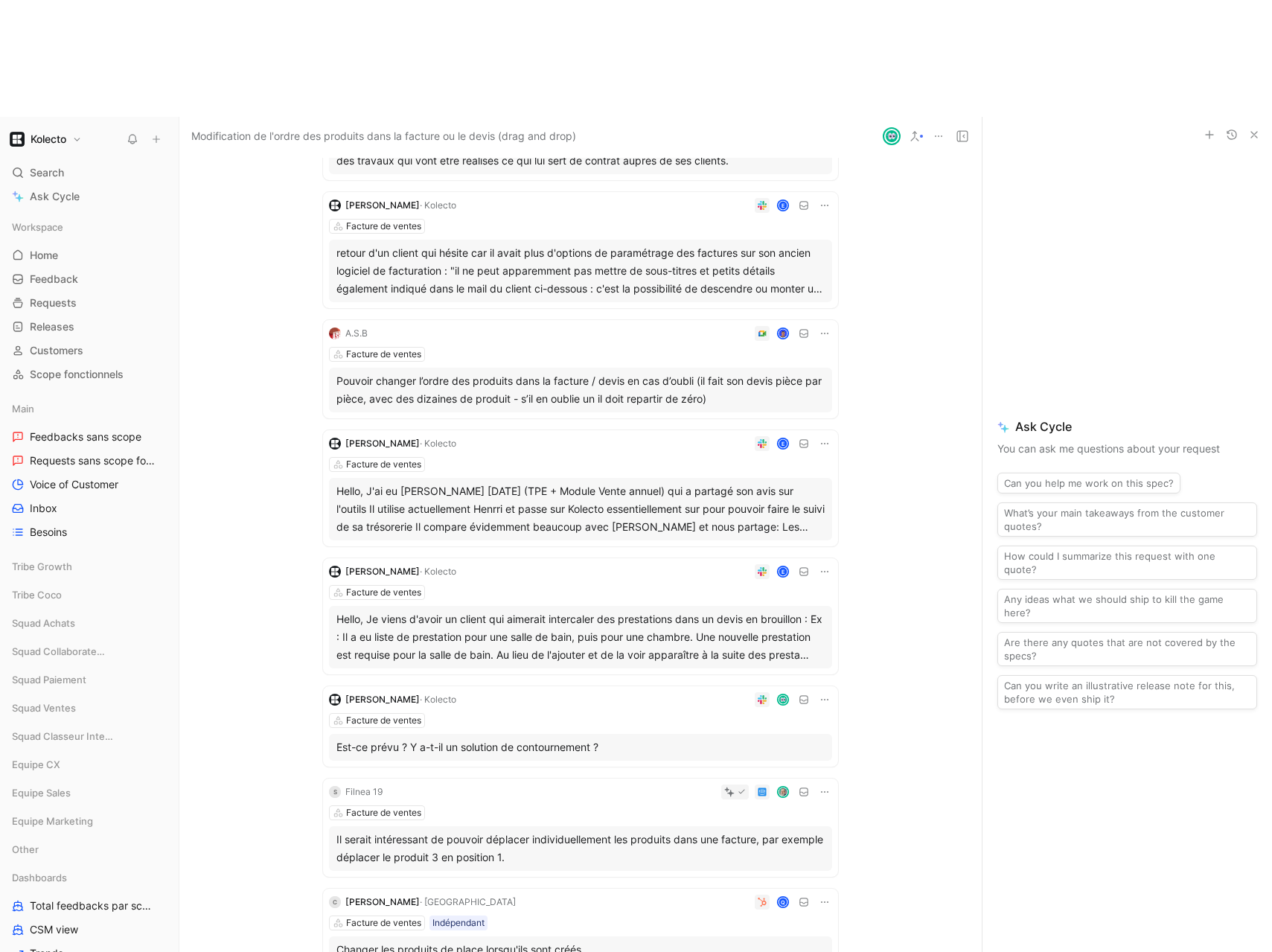
click at [534, 712] on div "Facture de ventes" at bounding box center [580, 719] width 503 height 15
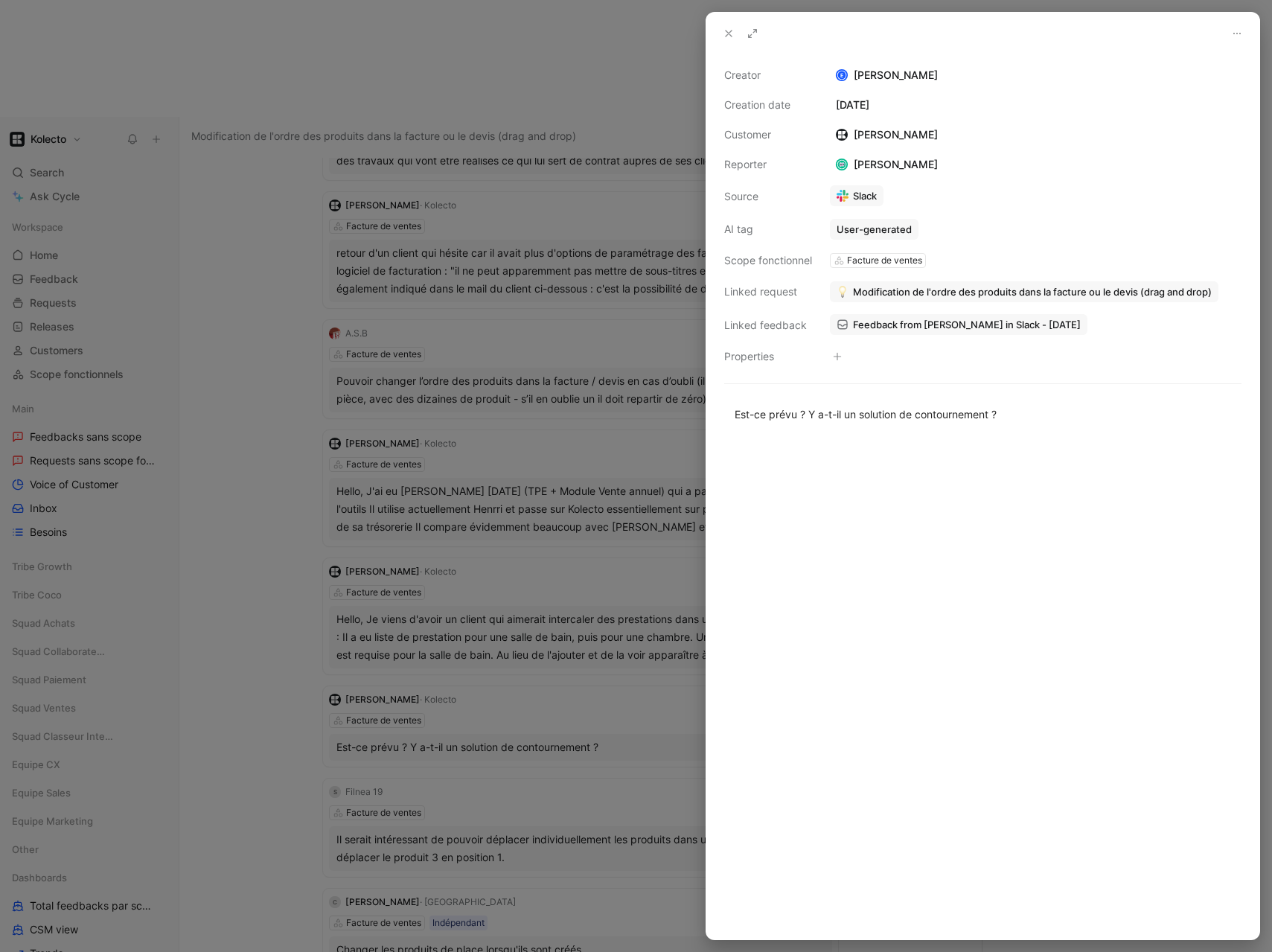
click at [514, 686] on div at bounding box center [636, 476] width 1272 height 952
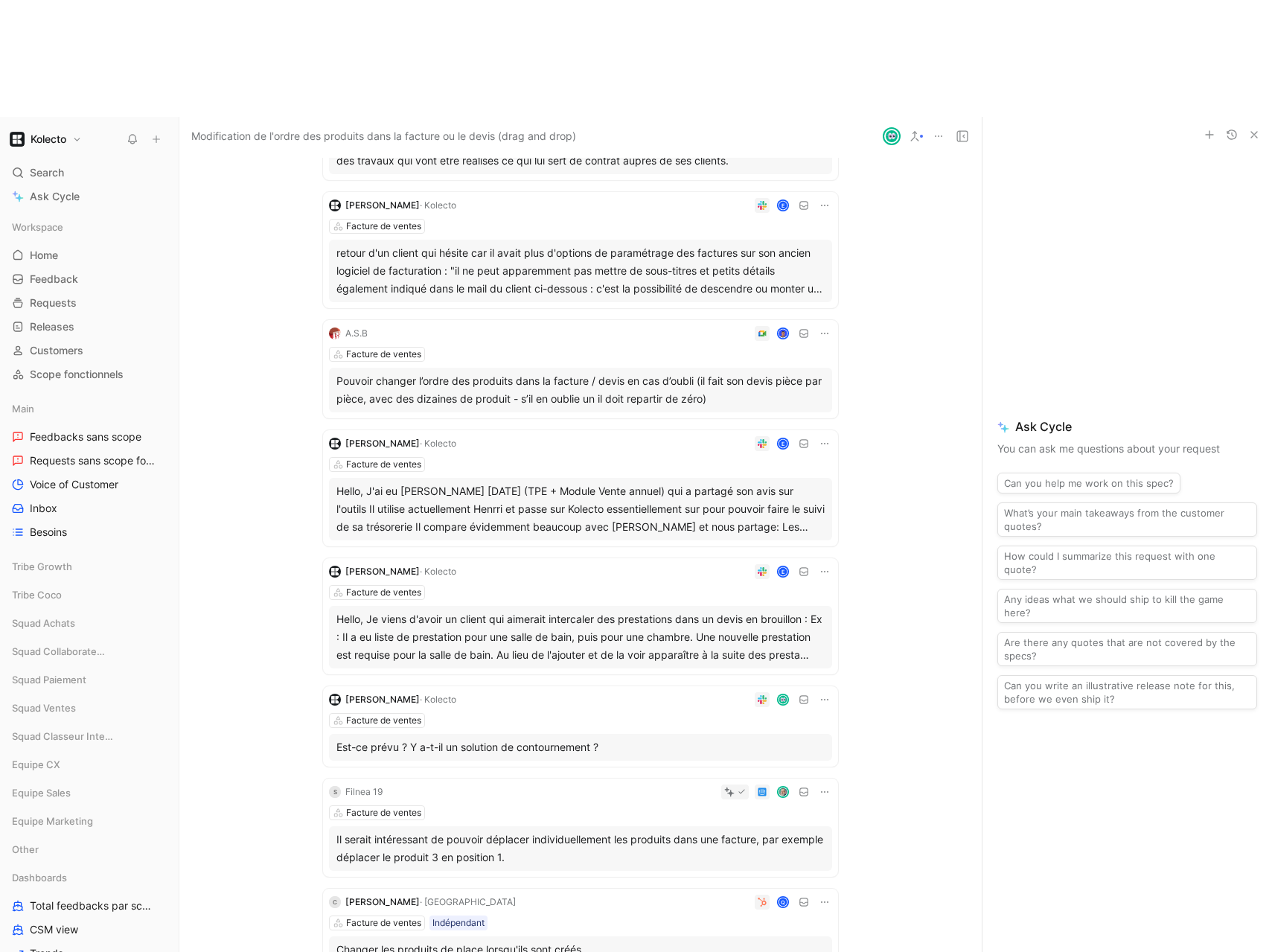
click at [472, 784] on div at bounding box center [610, 791] width 443 height 15
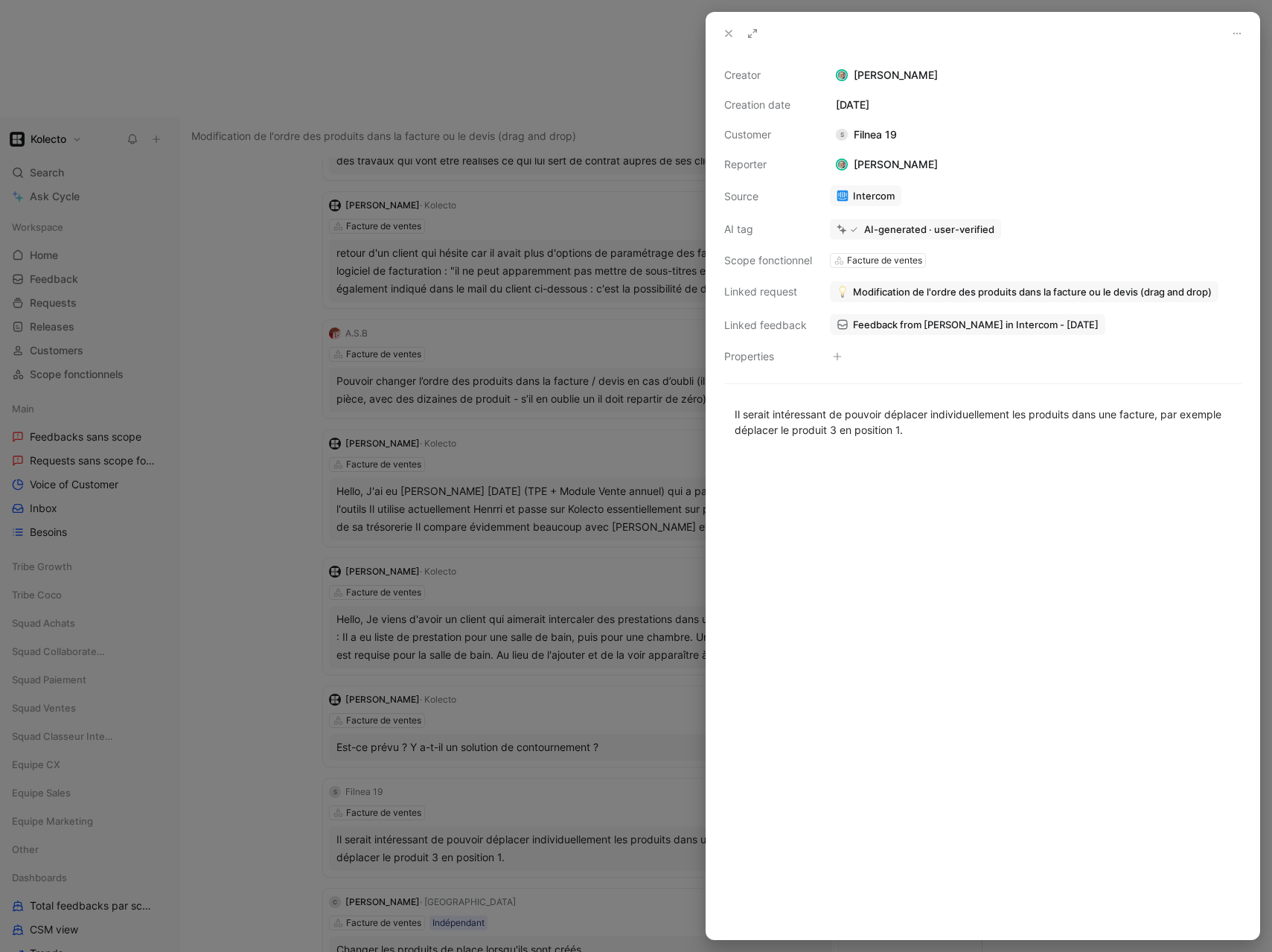
click at [223, 663] on div at bounding box center [636, 476] width 1272 height 952
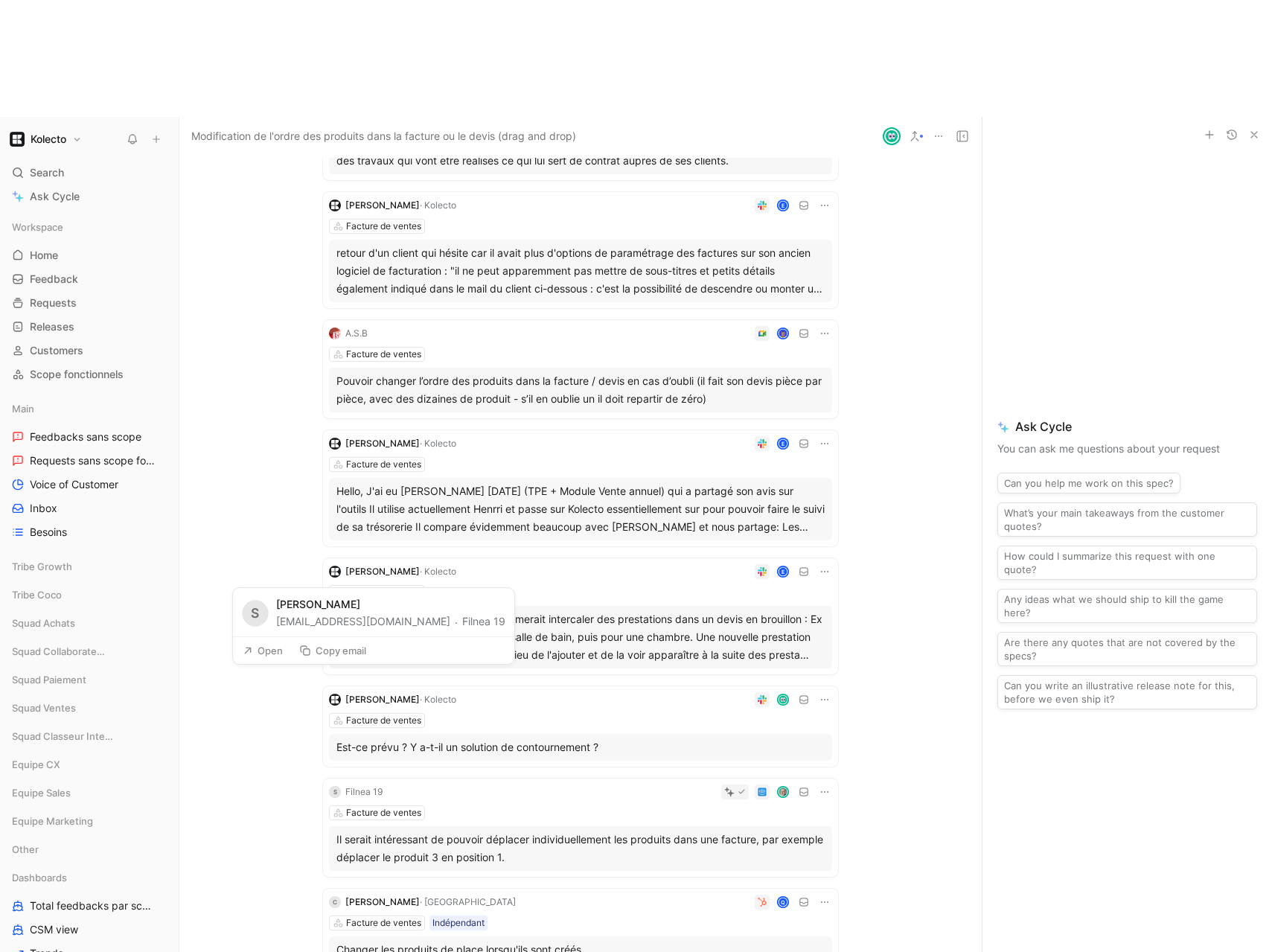
click at [334, 653] on button "Copy email" at bounding box center [332, 650] width 80 height 21
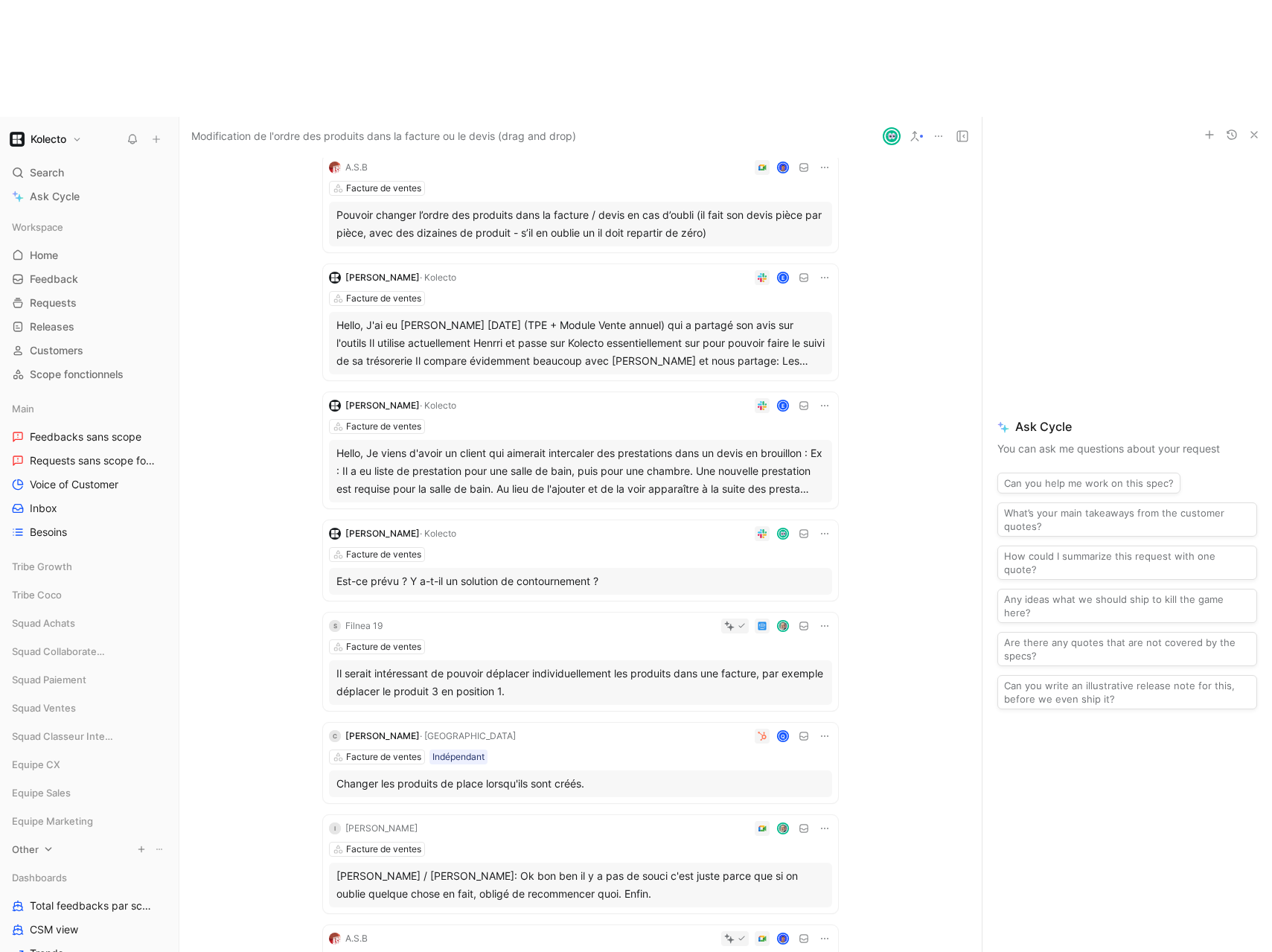
scroll to position [1060, 0]
click at [357, 590] on button "Copy email" at bounding box center [357, 593] width 80 height 21
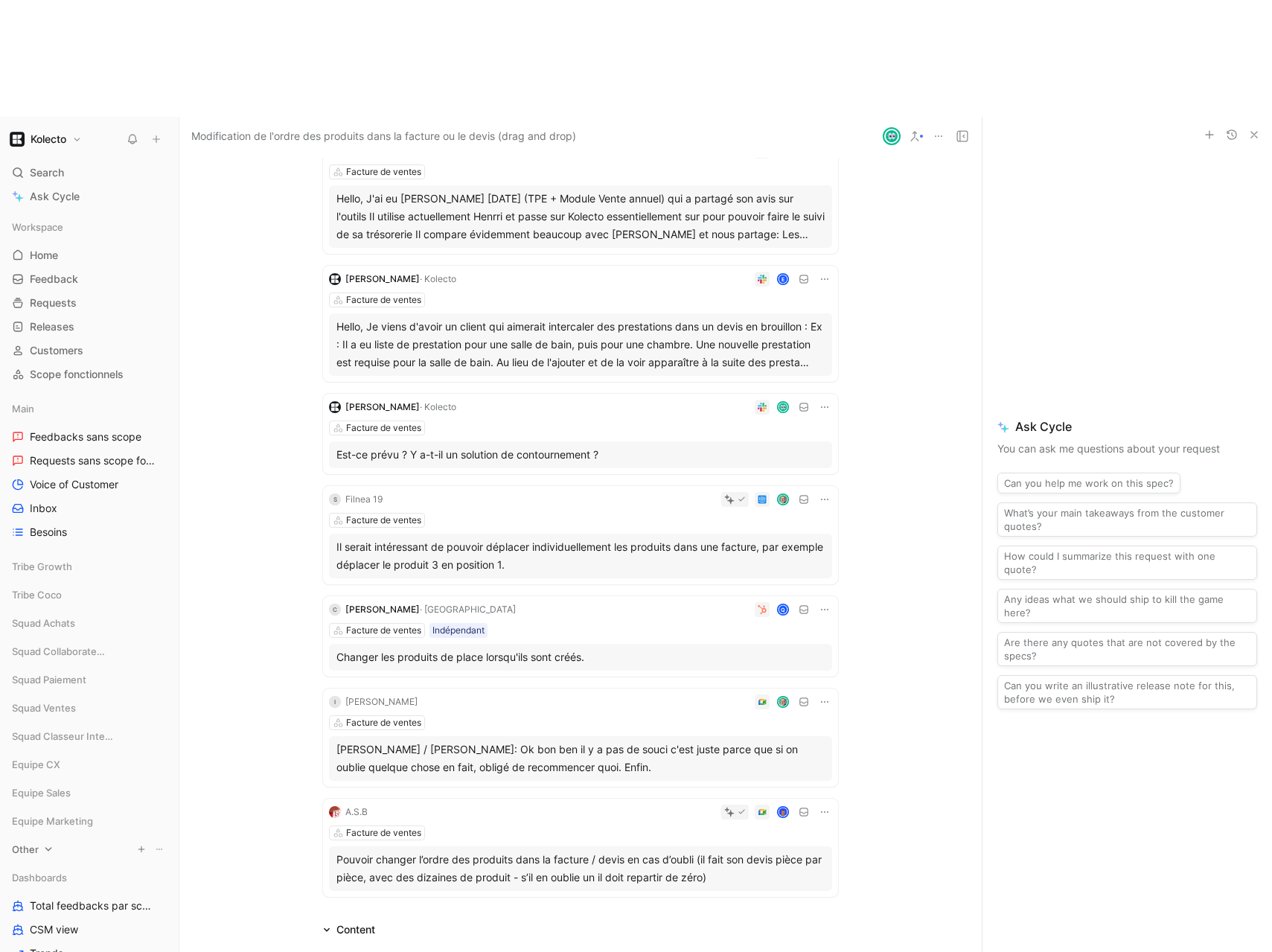
scroll to position [1207, 0]
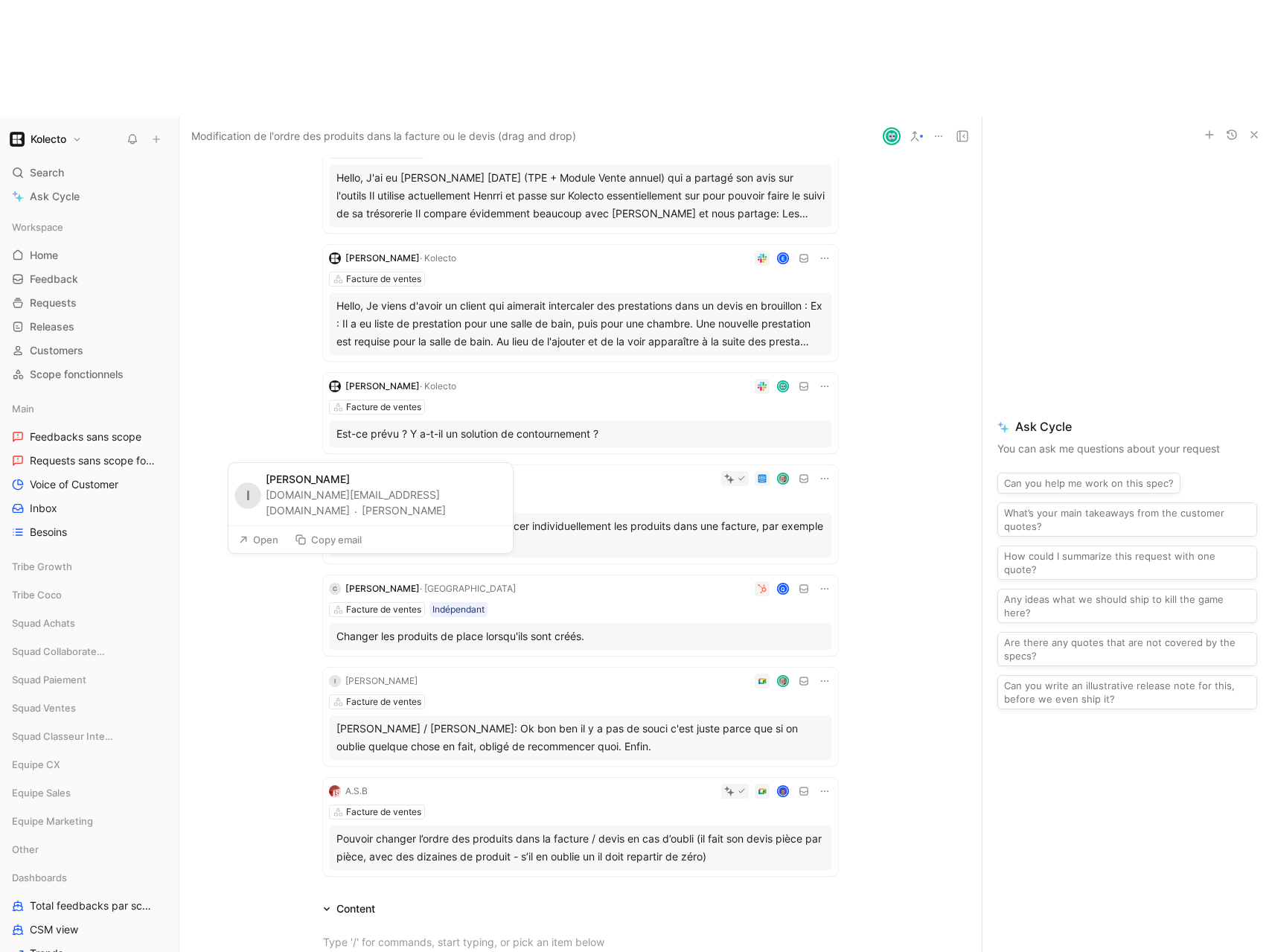
click at [317, 534] on button "Copy email" at bounding box center [328, 539] width 80 height 21
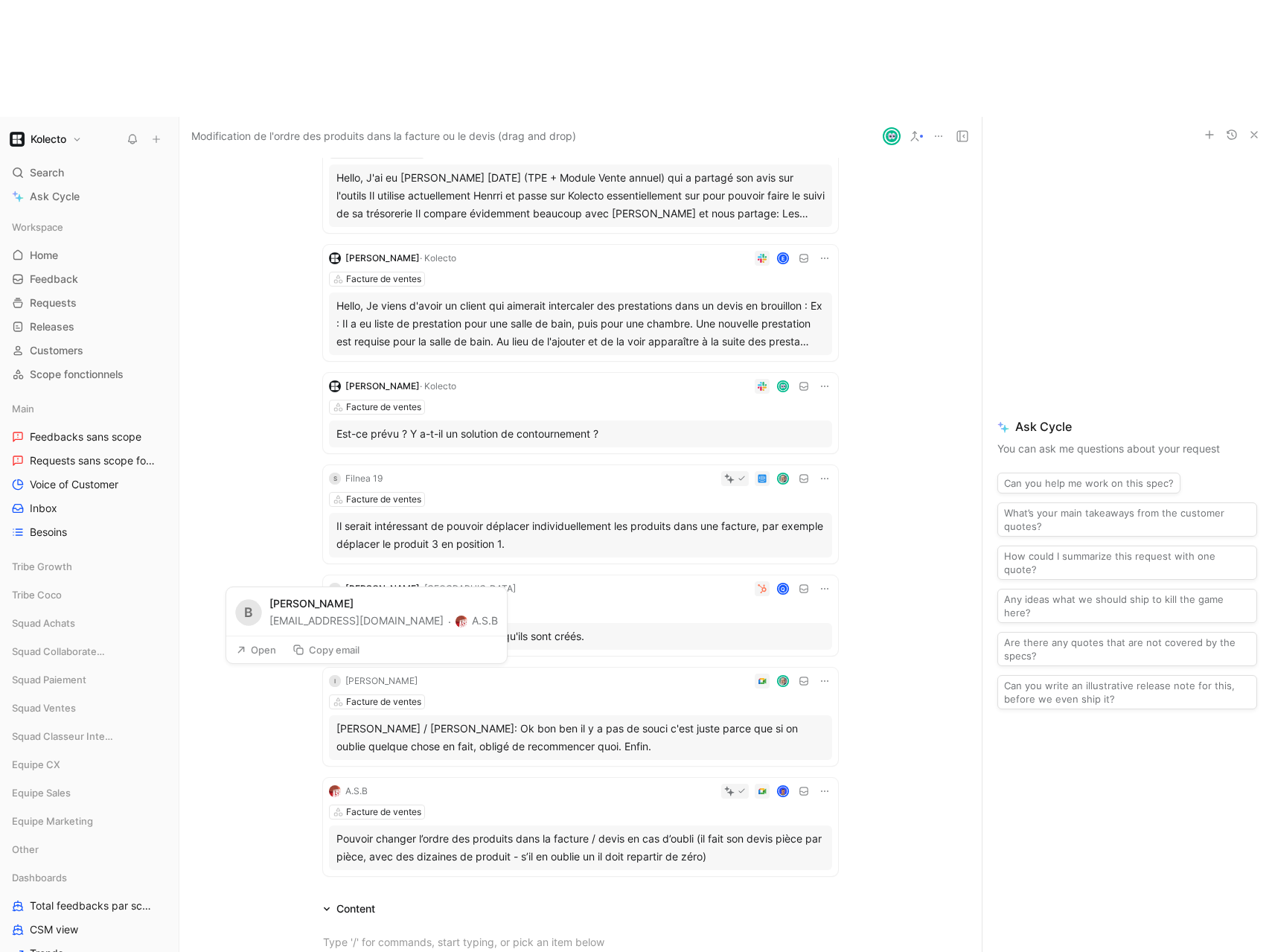
click at [334, 645] on button "Copy email" at bounding box center [325, 649] width 80 height 21
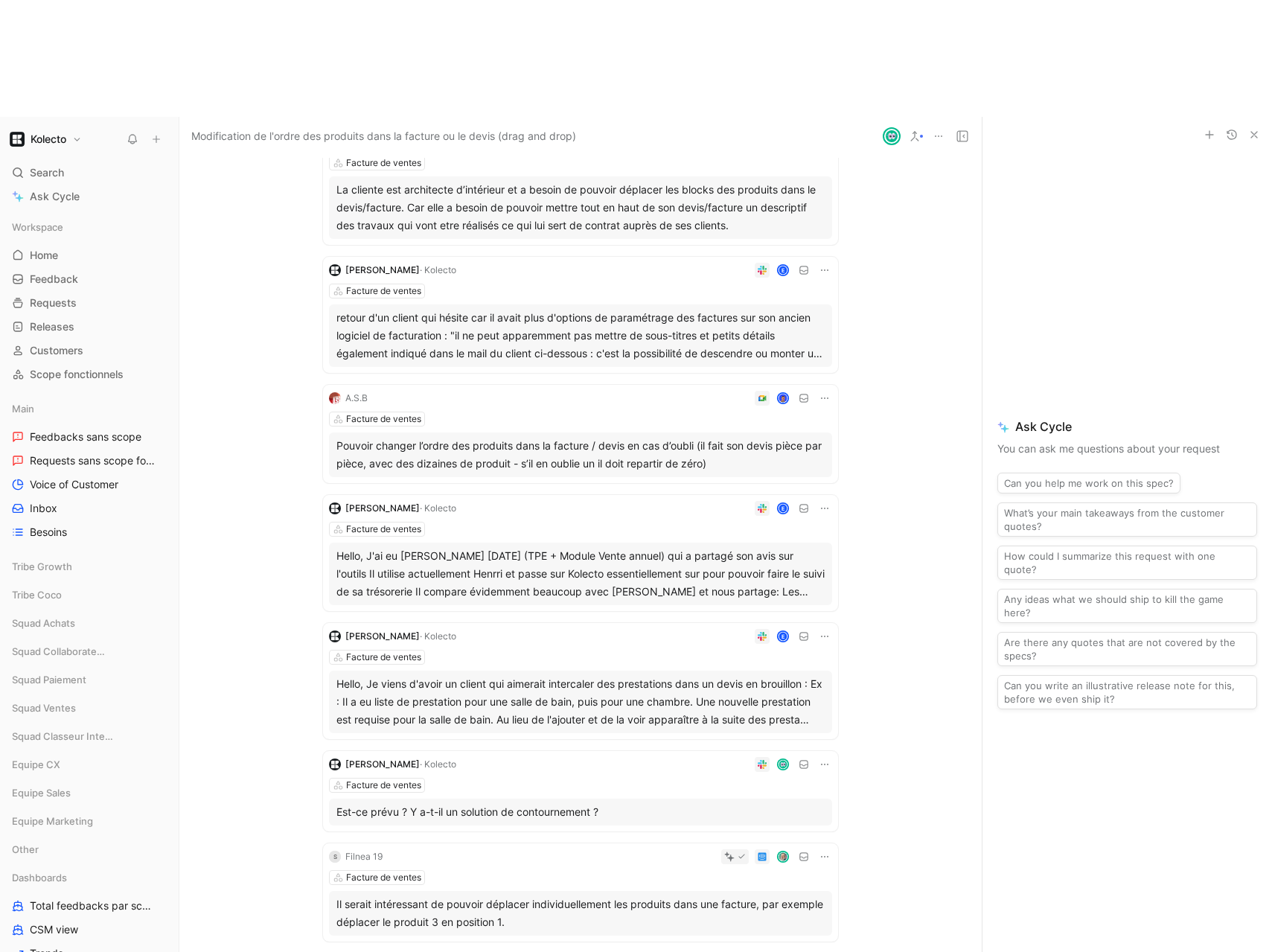
scroll to position [846, 0]
